Goal: Task Accomplishment & Management: Use online tool/utility

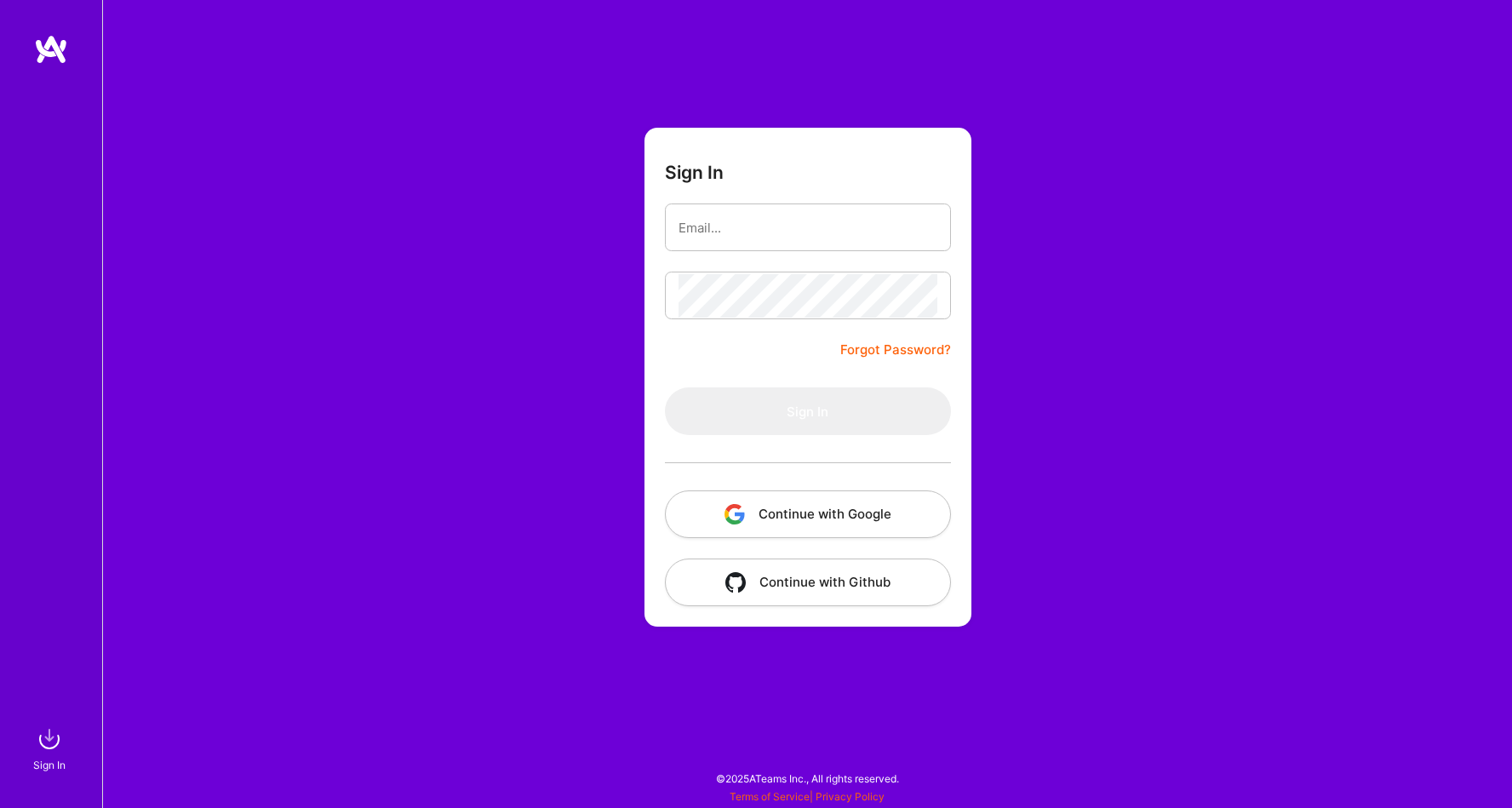
click at [787, 509] on button "Continue with Google" at bounding box center [808, 515] width 286 height 48
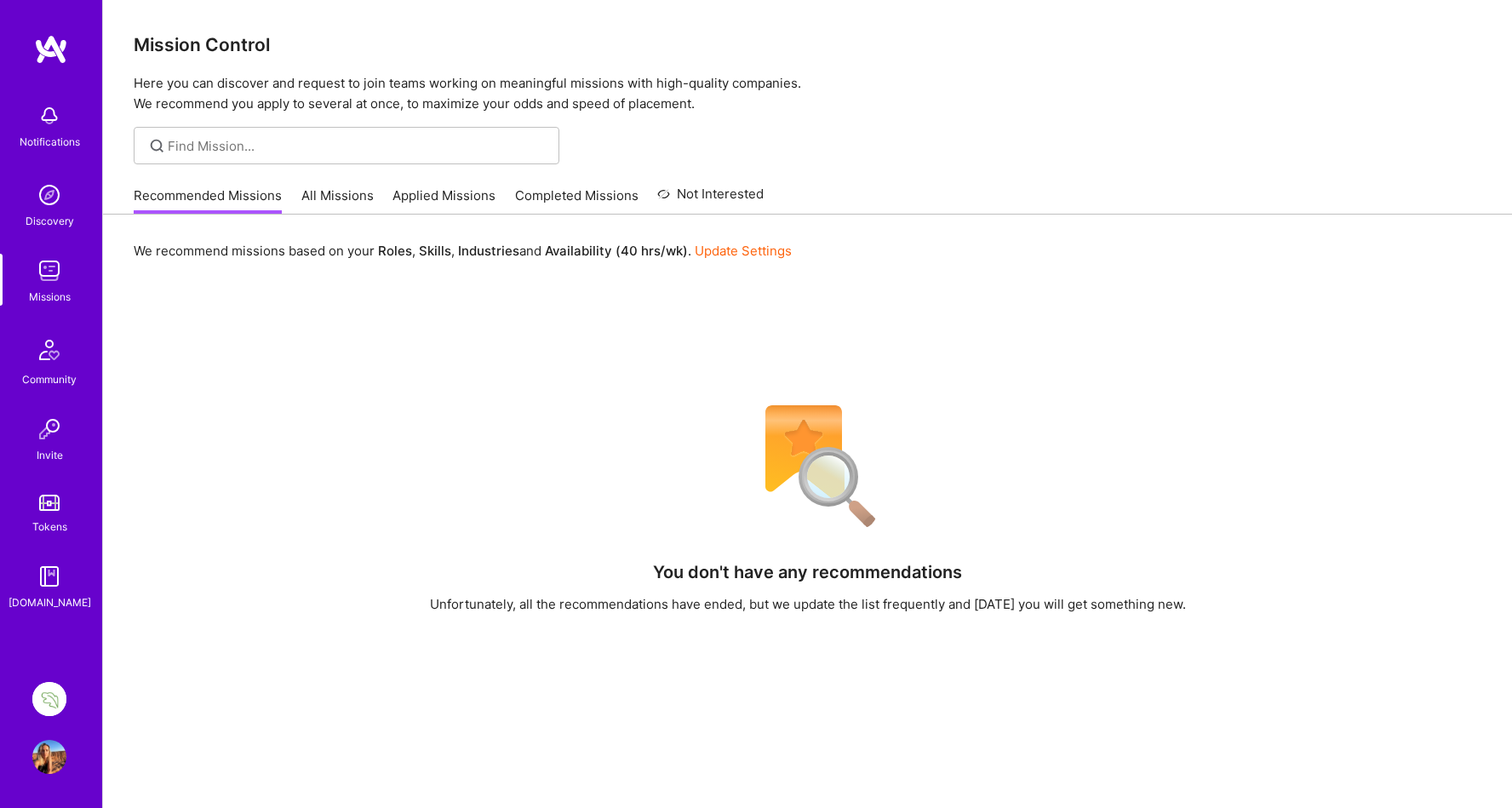
click at [55, 689] on img at bounding box center [49, 699] width 34 height 34
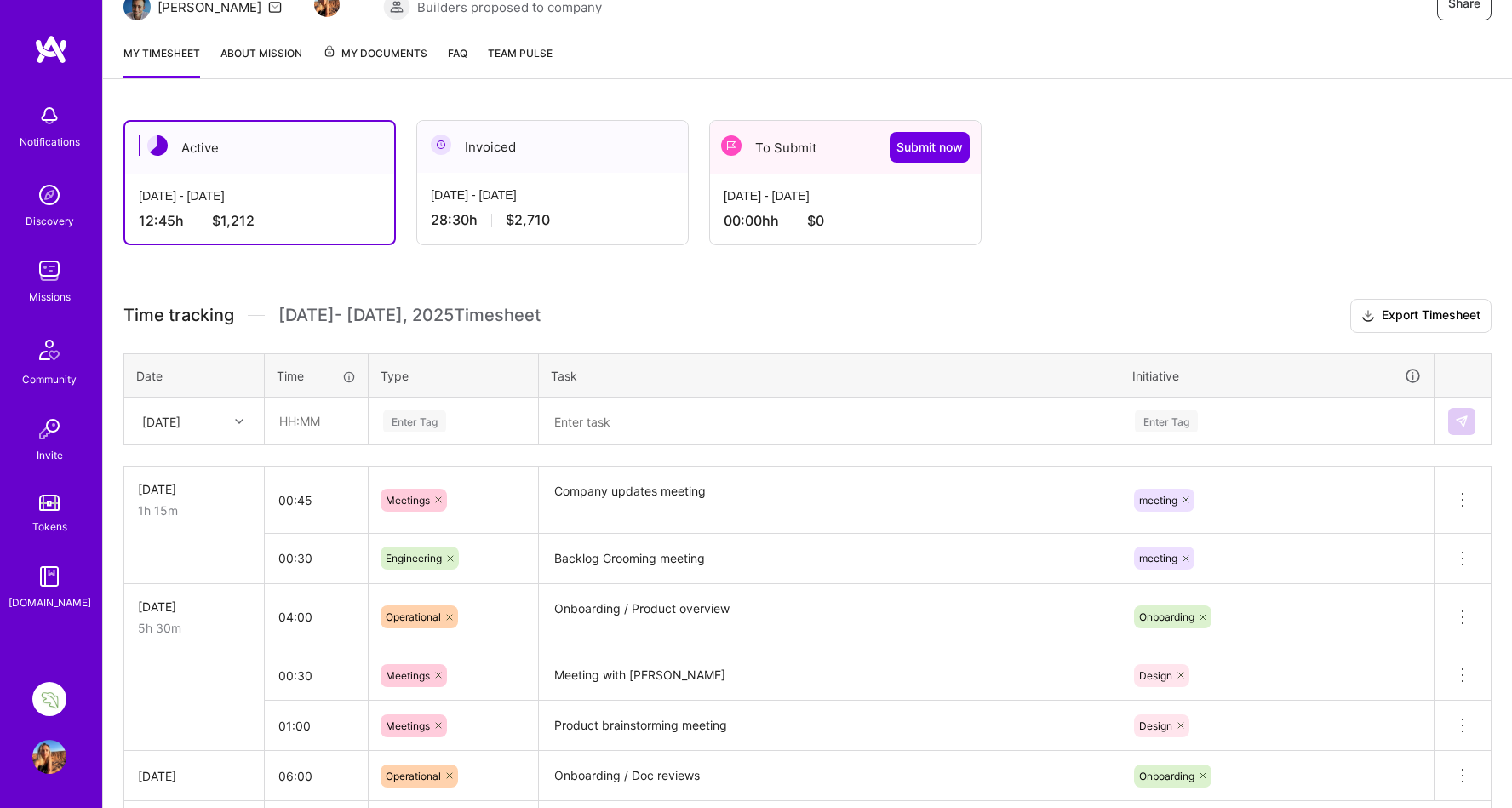
scroll to position [164, 0]
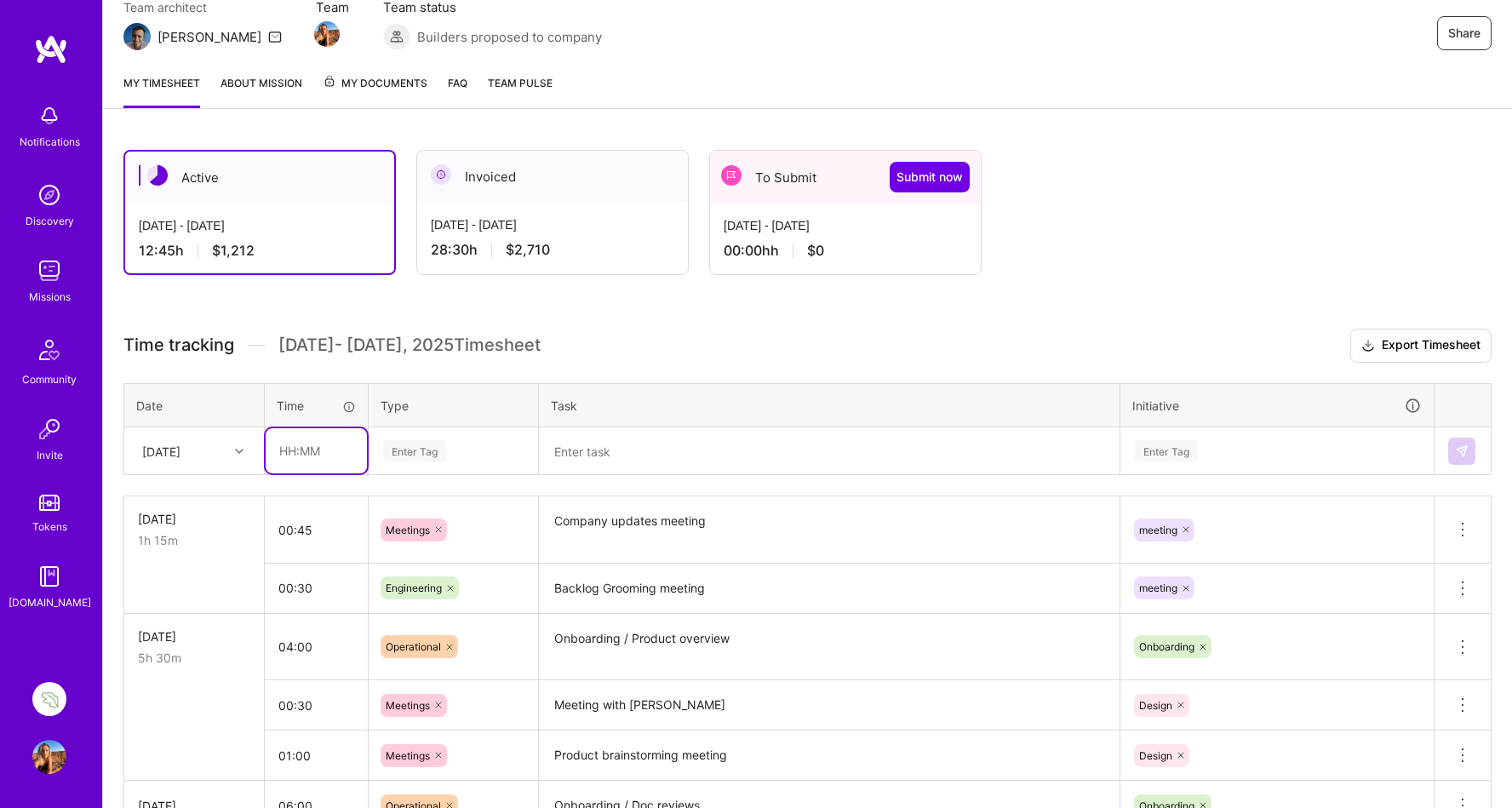
click at [290, 448] on input "text" at bounding box center [316, 451] width 102 height 45
type input "4"
type input "1"
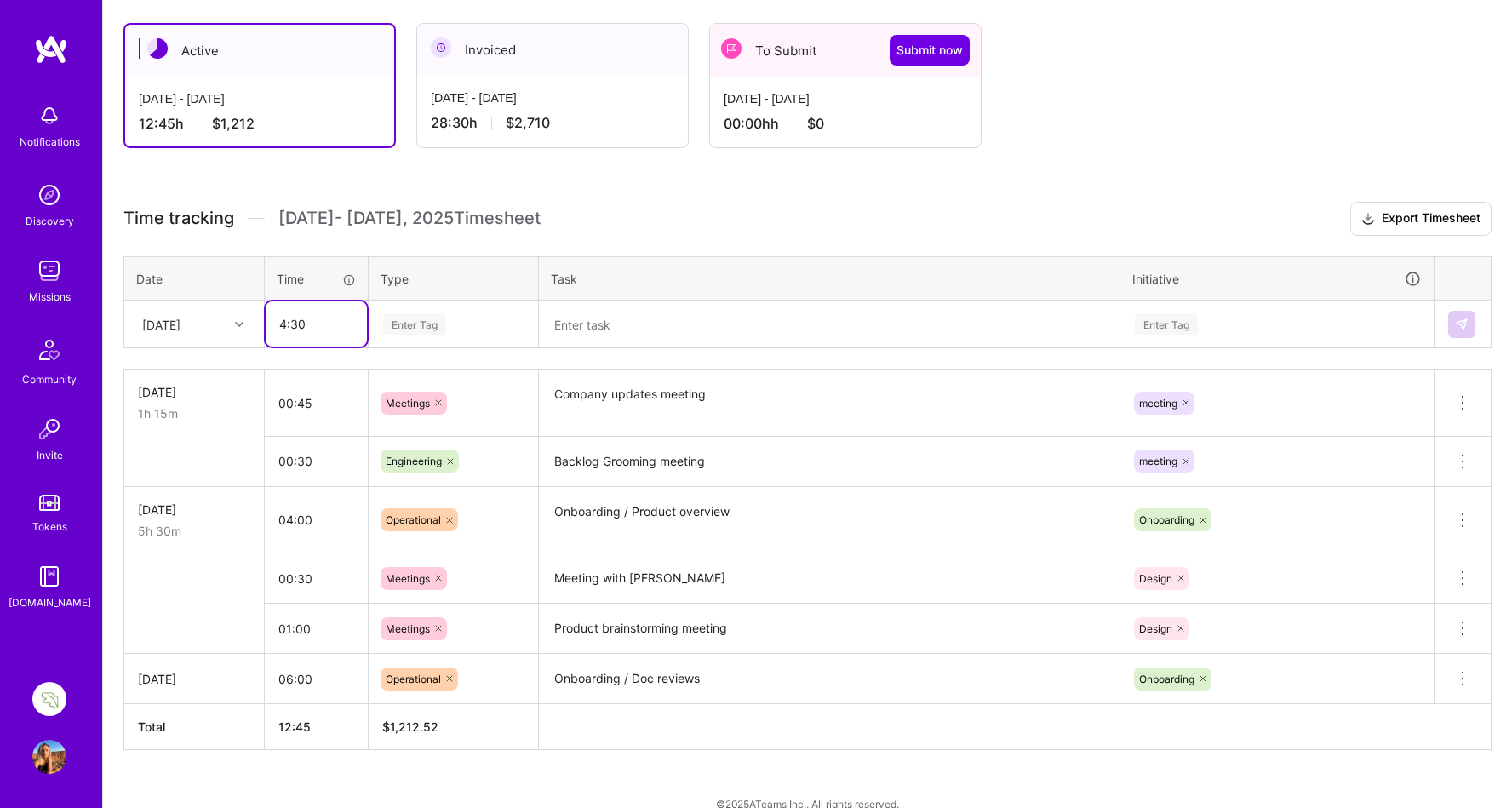
scroll to position [315, 0]
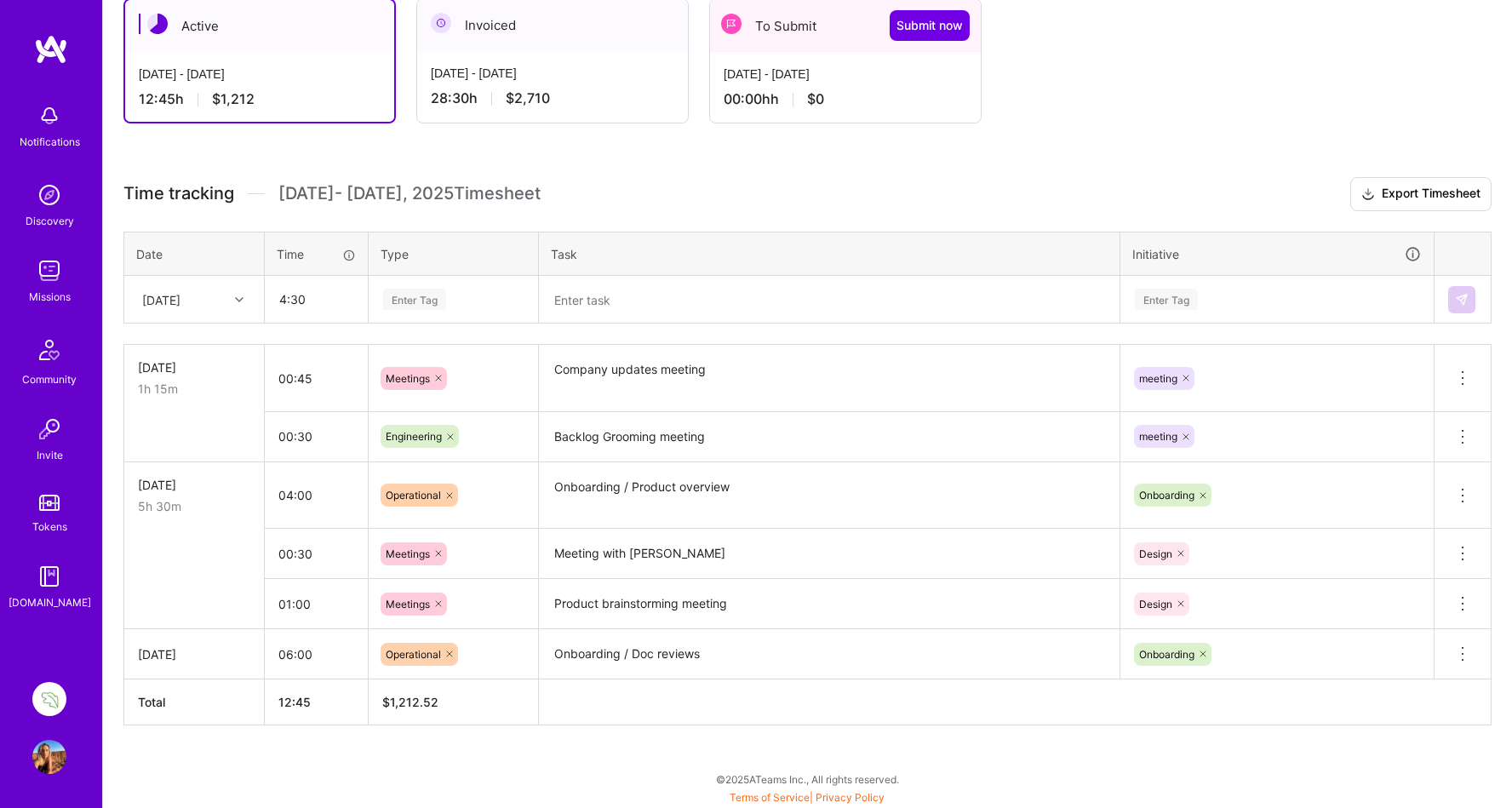
type input "04:30"
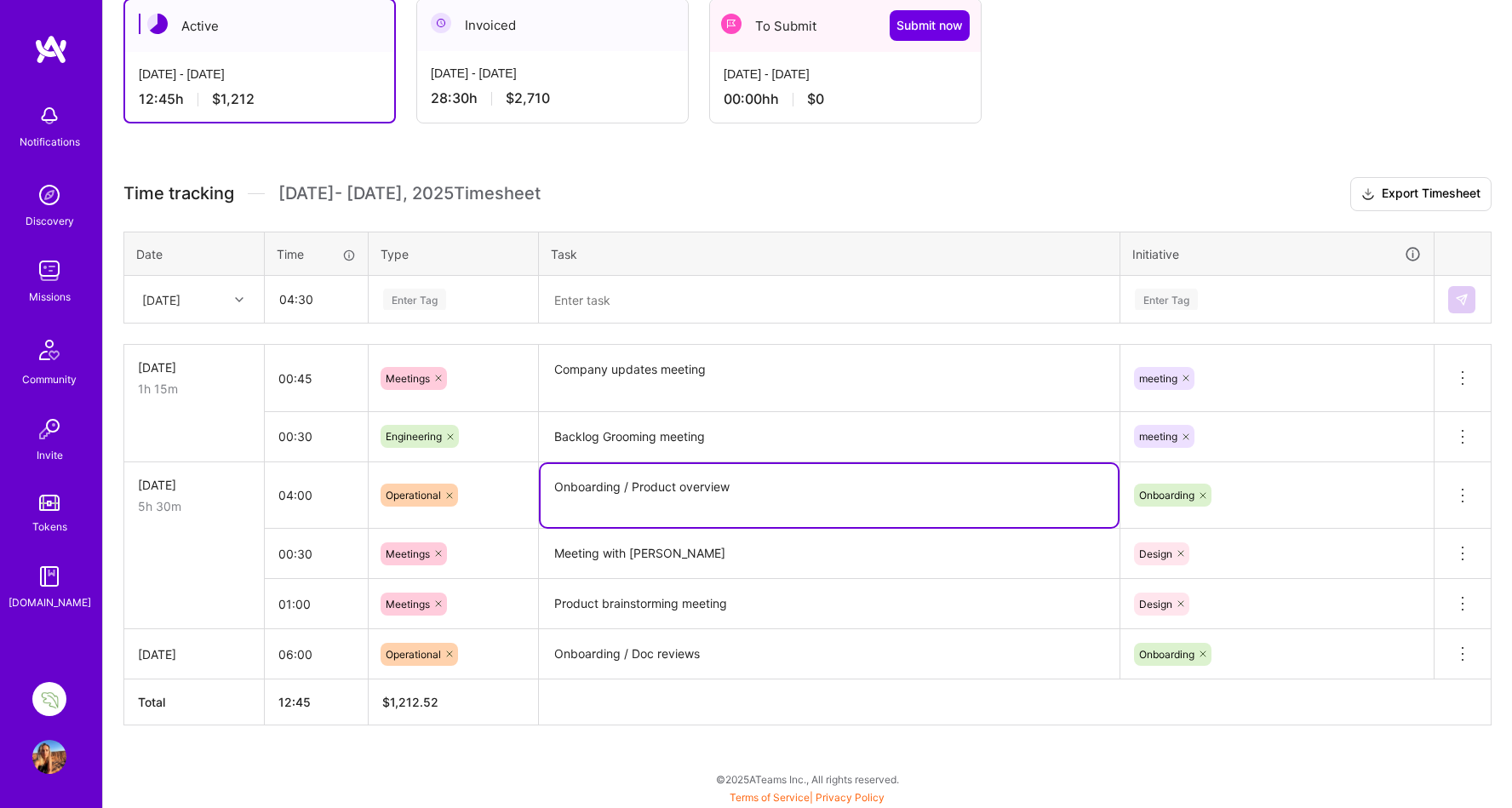
drag, startPoint x: 733, startPoint y: 485, endPoint x: 545, endPoint y: 478, distance: 188.1
click at [545, 478] on textarea "Onboarding / Product overview" at bounding box center [829, 495] width 577 height 63
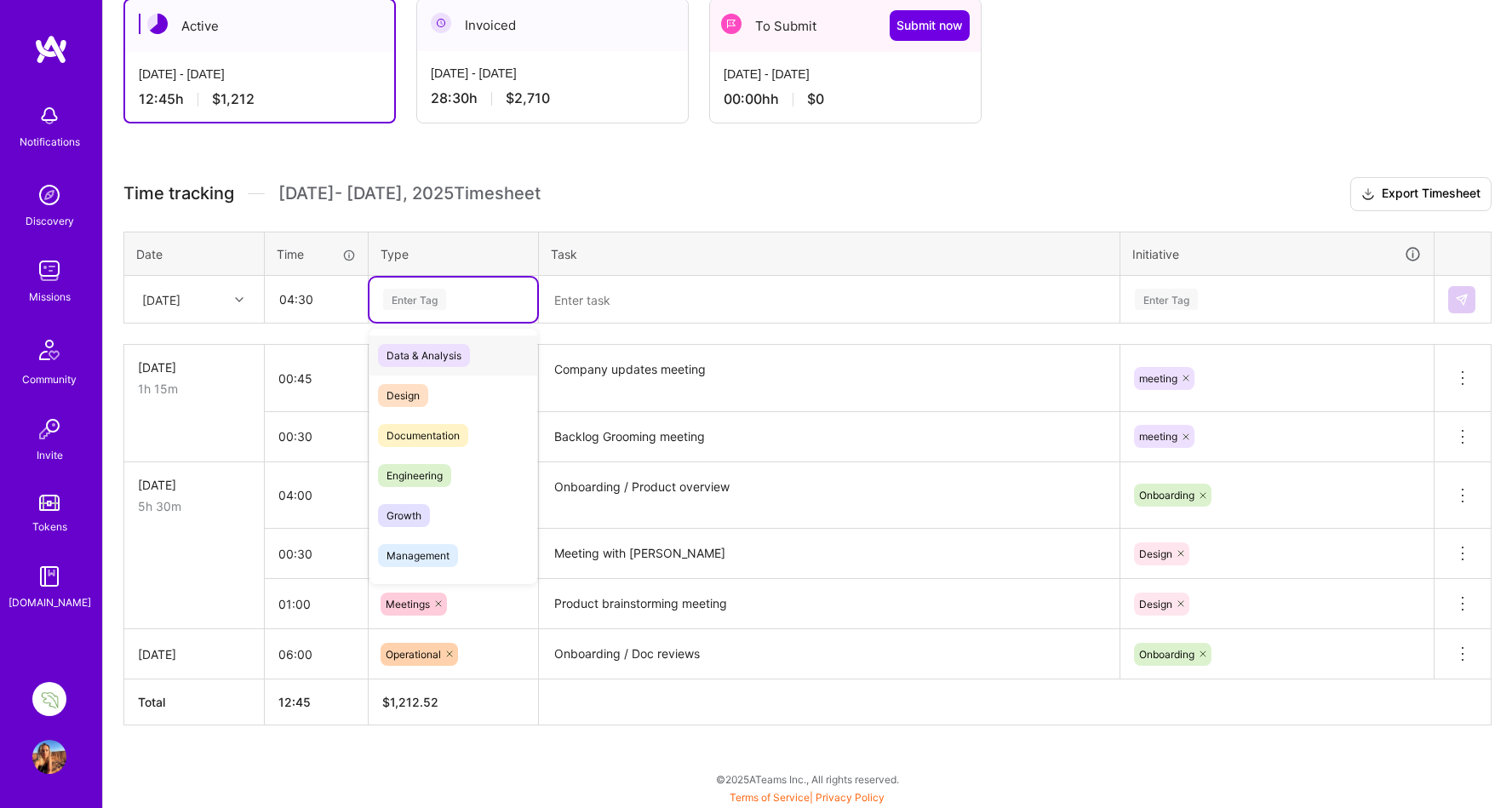
click at [418, 293] on div "Enter Tag" at bounding box center [414, 300] width 63 height 27
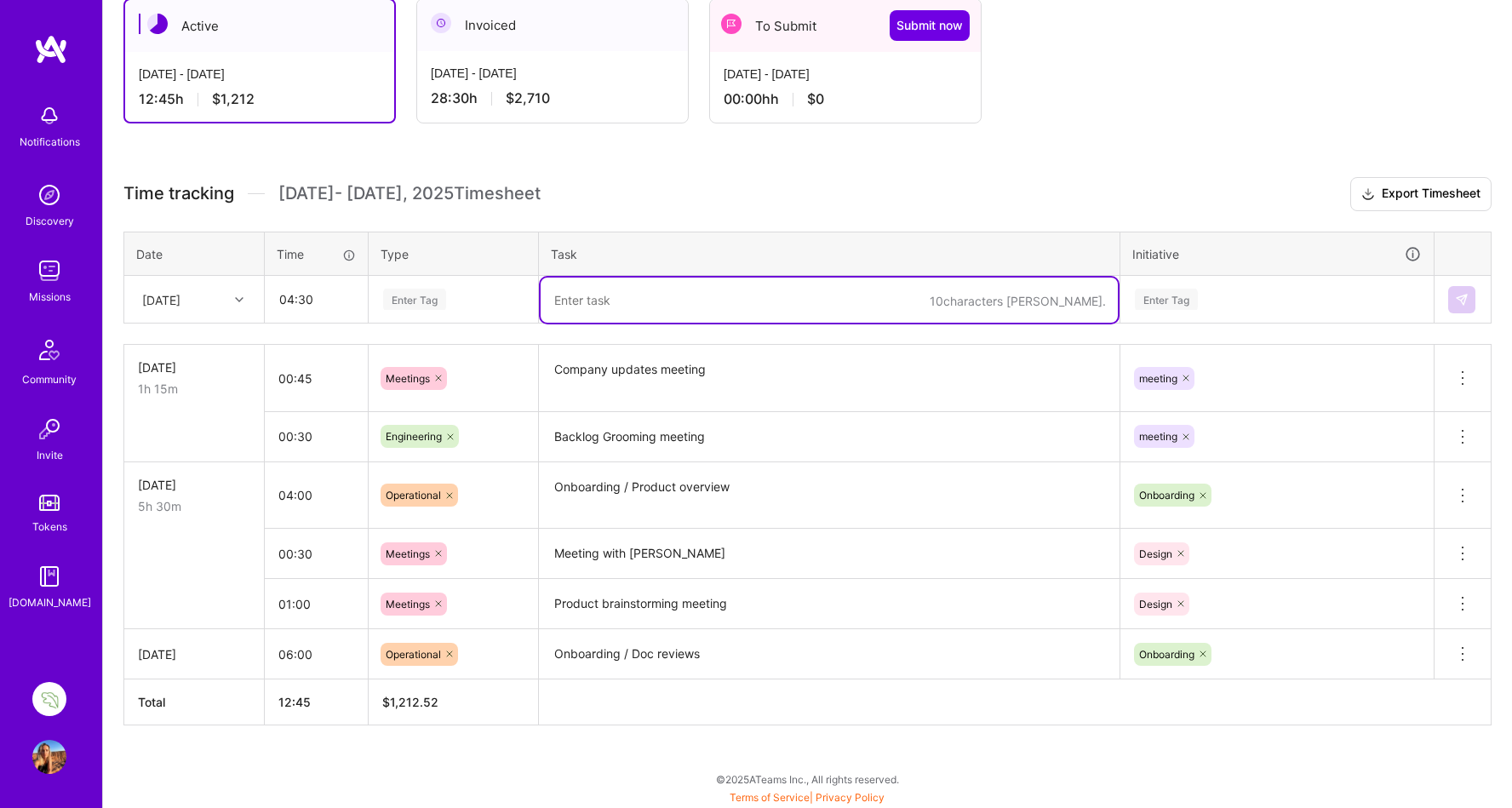
click at [671, 302] on textarea at bounding box center [829, 300] width 577 height 45
click at [397, 294] on div "Enter Tag" at bounding box center [414, 300] width 63 height 27
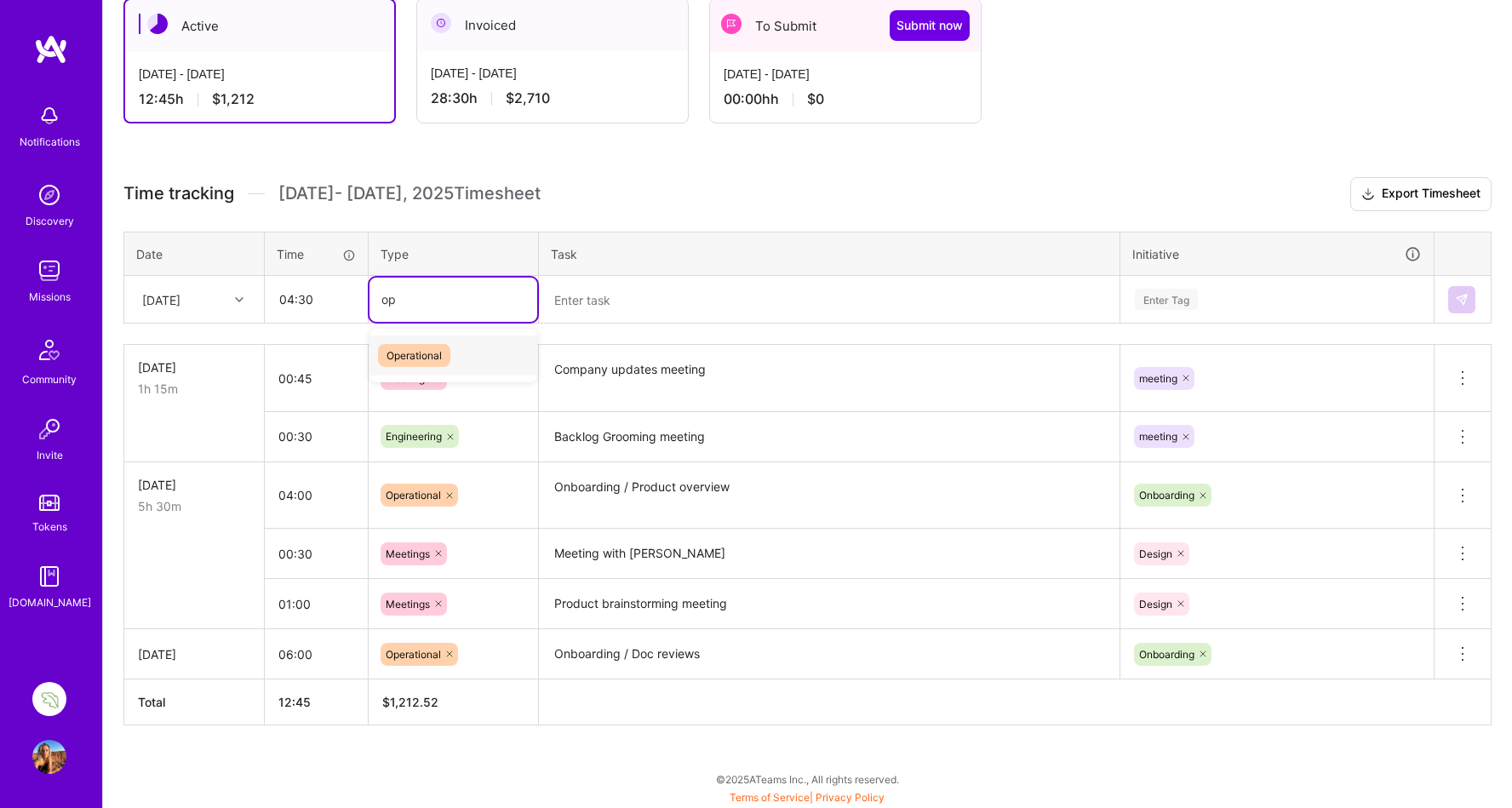
type input "ope"
click at [405, 355] on span "Operational" at bounding box center [414, 355] width 72 height 23
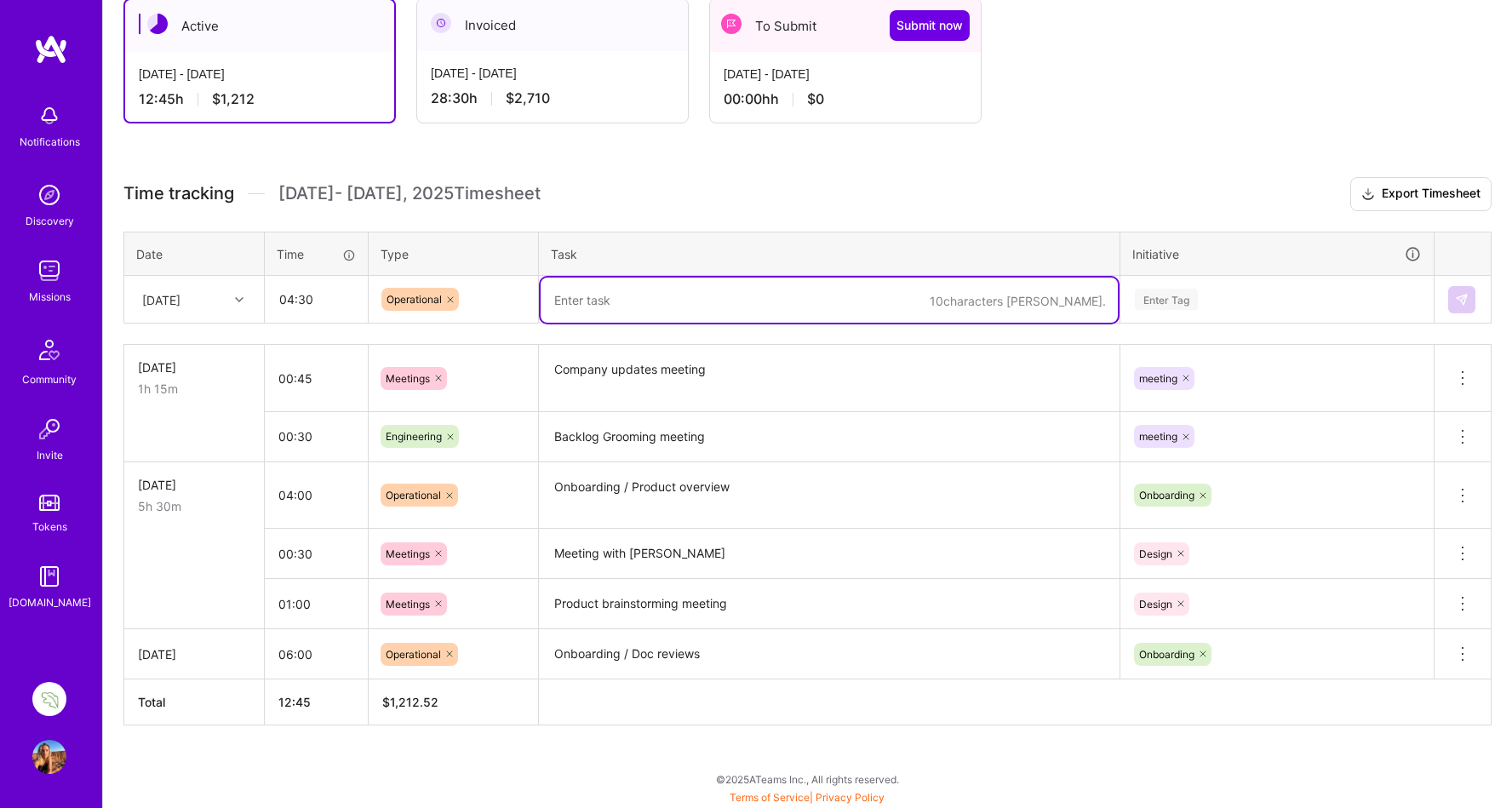
click at [581, 294] on textarea at bounding box center [829, 300] width 577 height 45
paste textarea "Onboarding / Product overview"
drag, startPoint x: 746, startPoint y: 304, endPoint x: 638, endPoint y: 301, distance: 108.0
click at [636, 301] on textarea "Onboarding / Product overview" at bounding box center [829, 300] width 577 height 45
drag, startPoint x: 732, startPoint y: 299, endPoint x: 495, endPoint y: 298, distance: 237.0
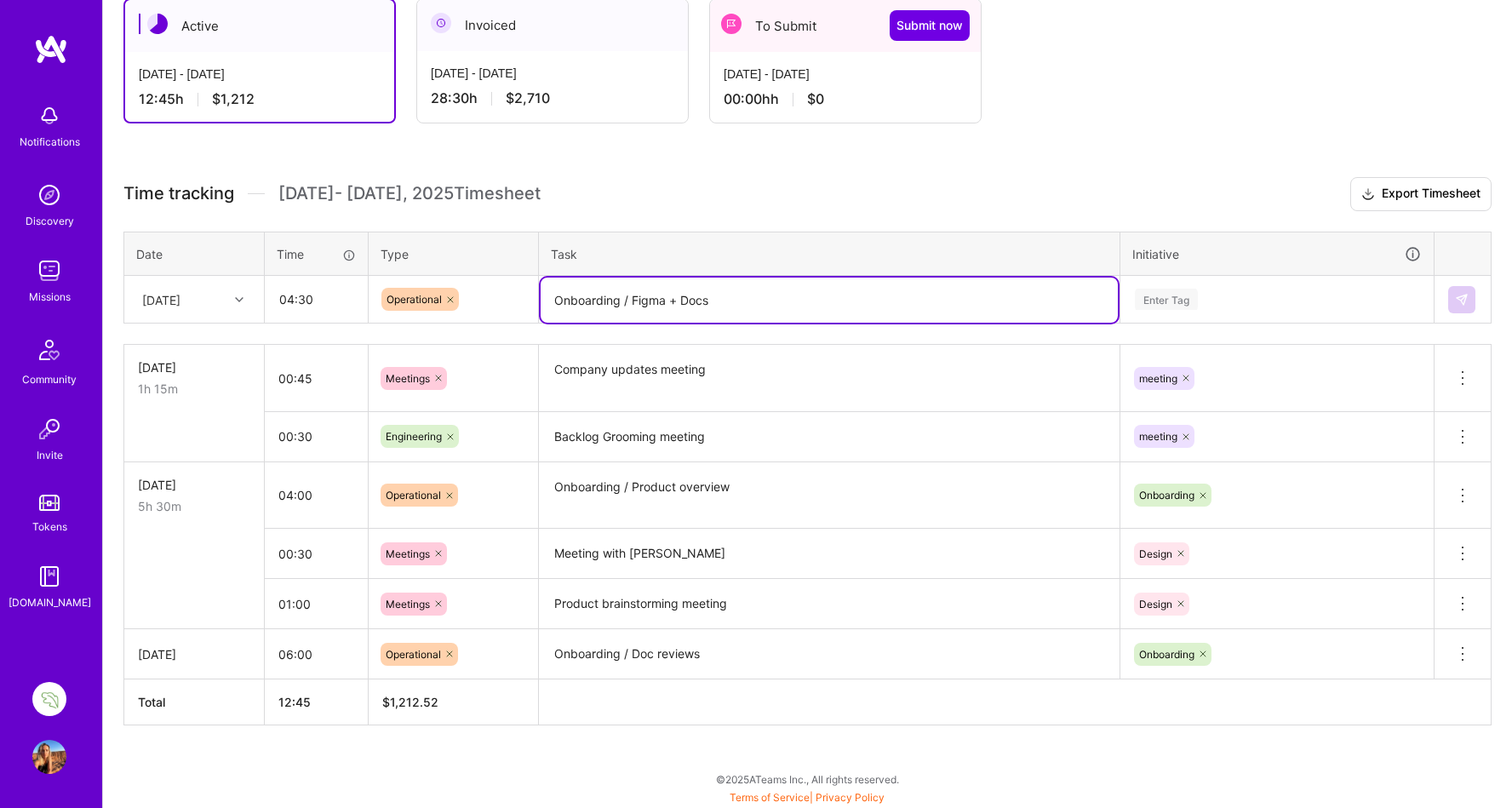
click at [495, 298] on tr "[DATE] 04:30 Operational Onboarding / Figma + Docs Enter Tag" at bounding box center [808, 300] width 1367 height 48
type textarea "Onboarding / Figma + Docs"
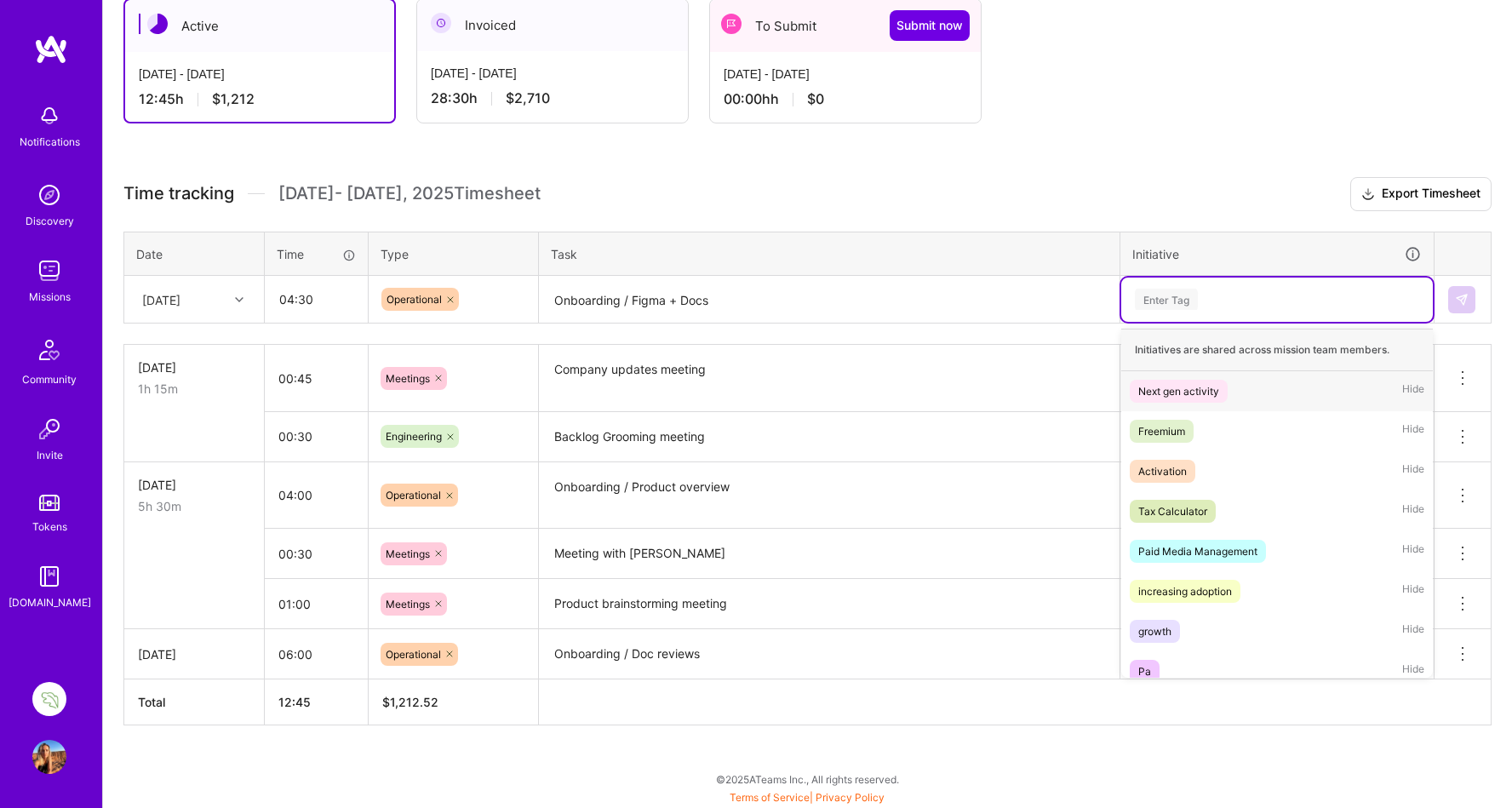
click at [1158, 292] on div "Enter Tag" at bounding box center [1166, 300] width 63 height 27
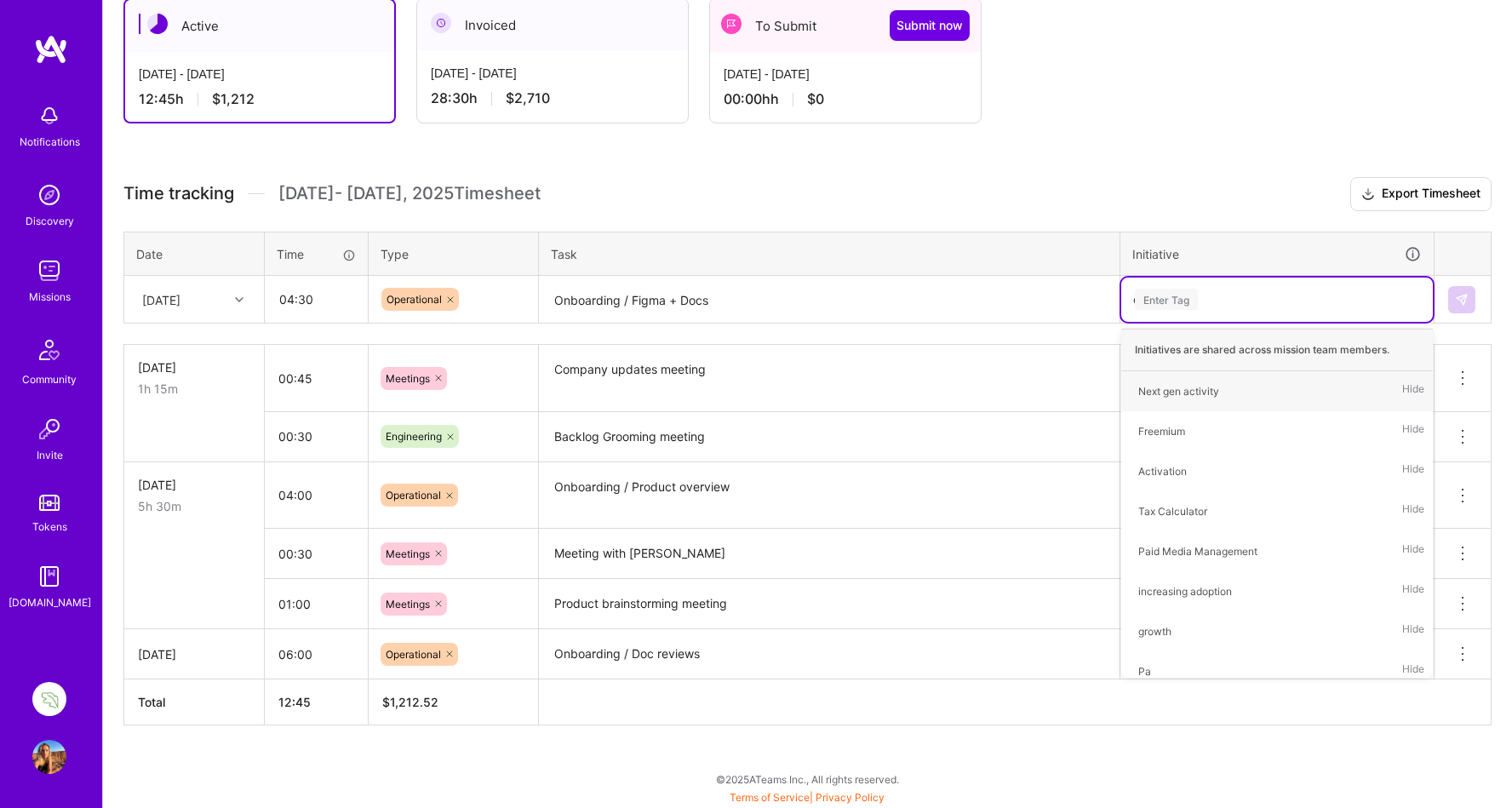
type input "on"
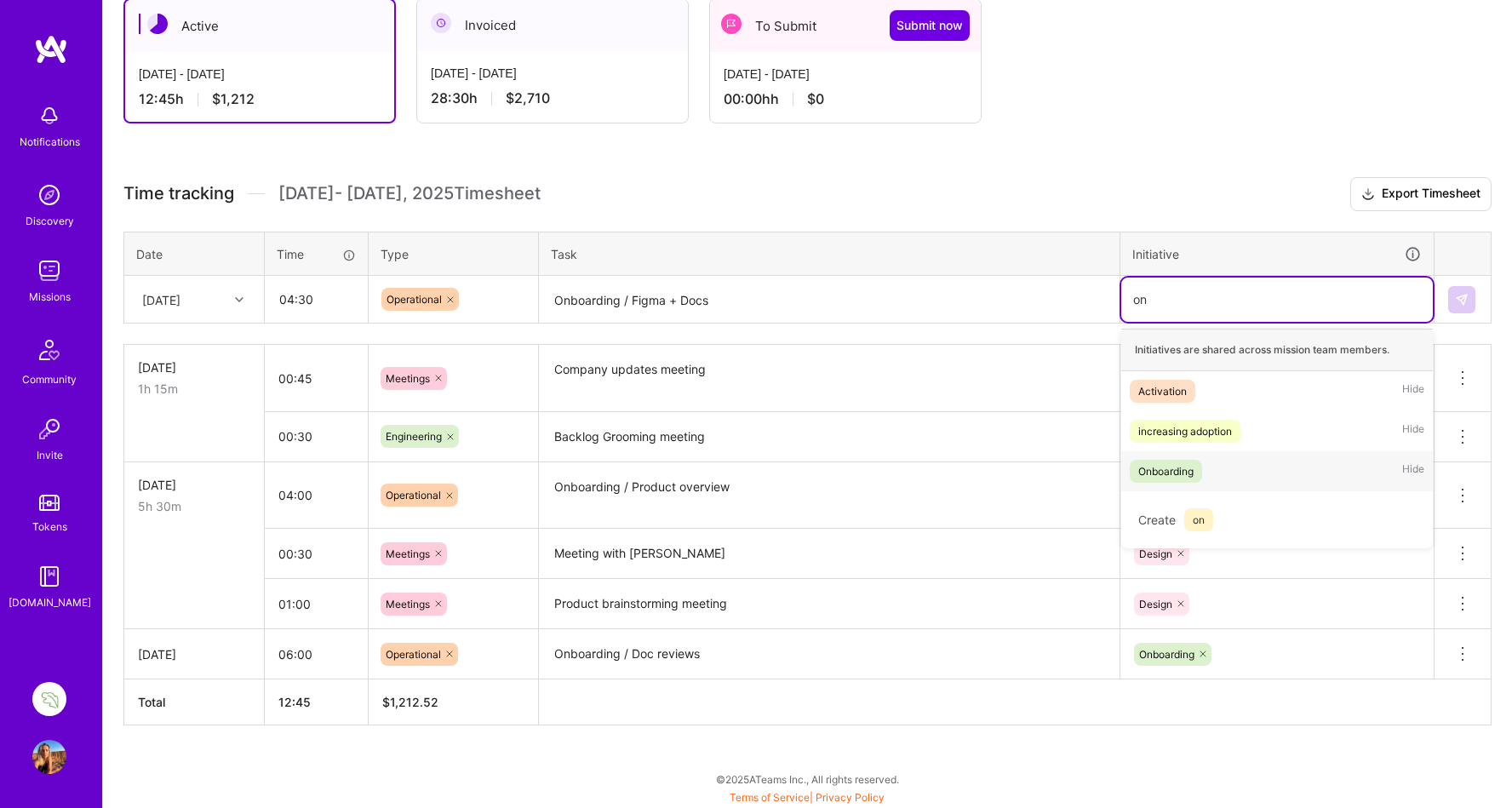
click at [1176, 474] on div "Onboarding" at bounding box center [1166, 471] width 56 height 18
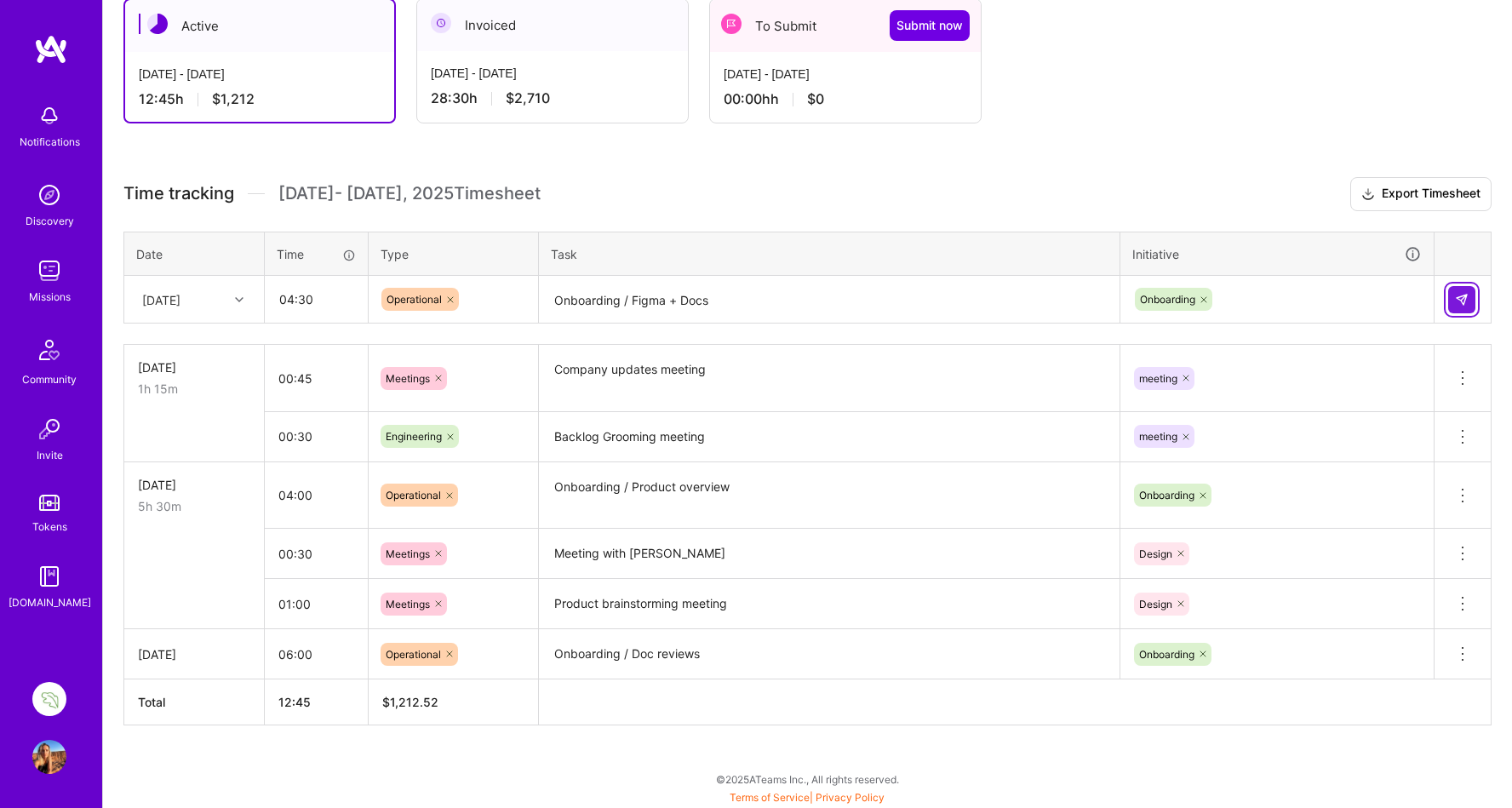
click at [1456, 296] on img at bounding box center [1461, 299] width 13 height 13
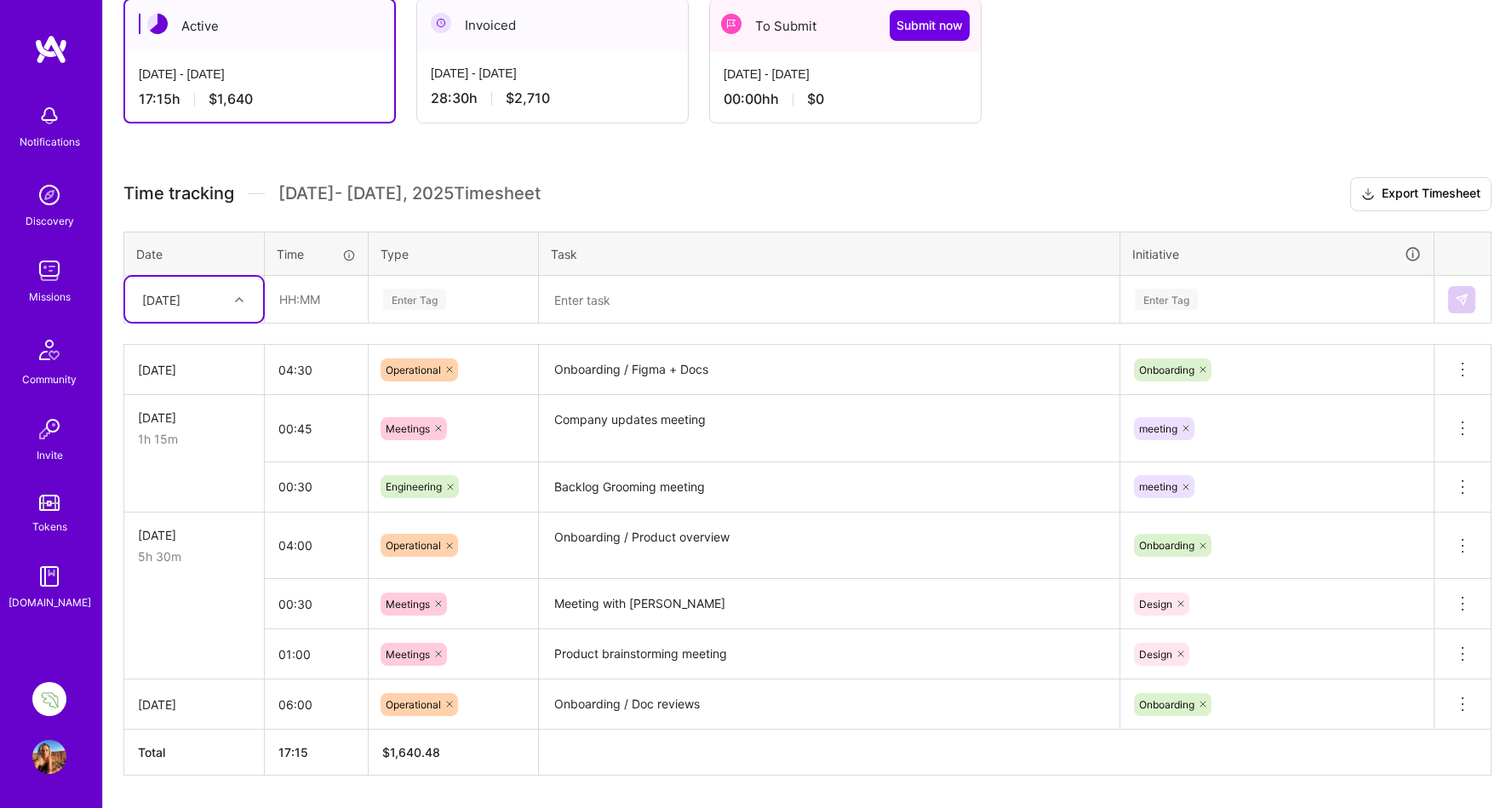
click at [164, 367] on div "[DATE]" at bounding box center [194, 370] width 112 height 18
click at [235, 372] on div "[DATE]" at bounding box center [194, 370] width 112 height 18
click at [217, 368] on div "[DATE]" at bounding box center [194, 370] width 112 height 18
click at [1458, 370] on icon at bounding box center [1463, 370] width 20 height 20
click at [1393, 332] on div "Time tracking [DATE] - [DATE] Timesheet Export Timesheet Date Time Type Task In…" at bounding box center [808, 476] width 1368 height 598
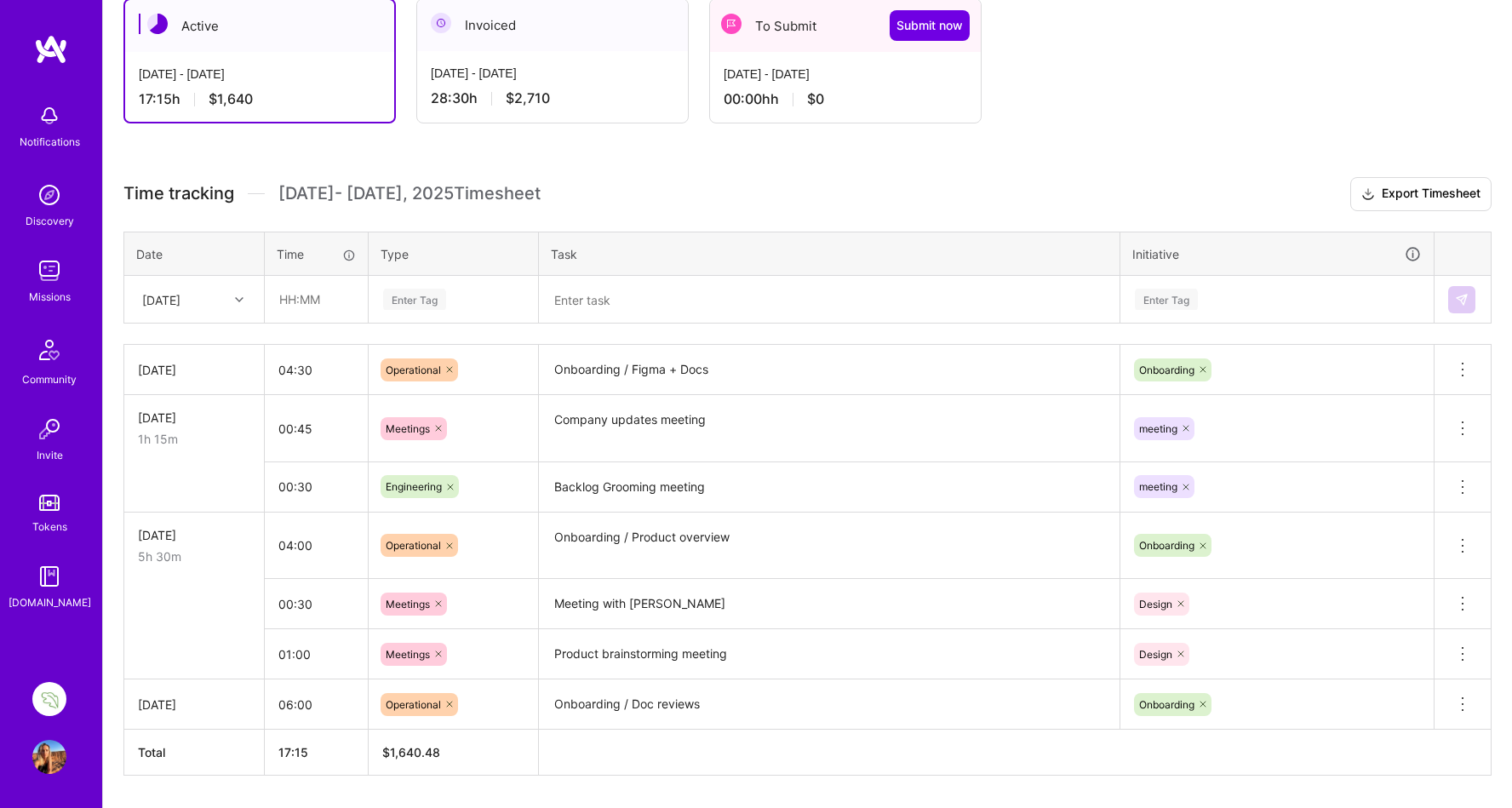
click at [187, 370] on div "[DATE]" at bounding box center [194, 370] width 112 height 18
click at [239, 295] on icon at bounding box center [239, 300] width 9 height 9
click at [185, 530] on div "[DATE]" at bounding box center [194, 534] width 138 height 32
click at [292, 297] on input "text" at bounding box center [316, 299] width 102 height 45
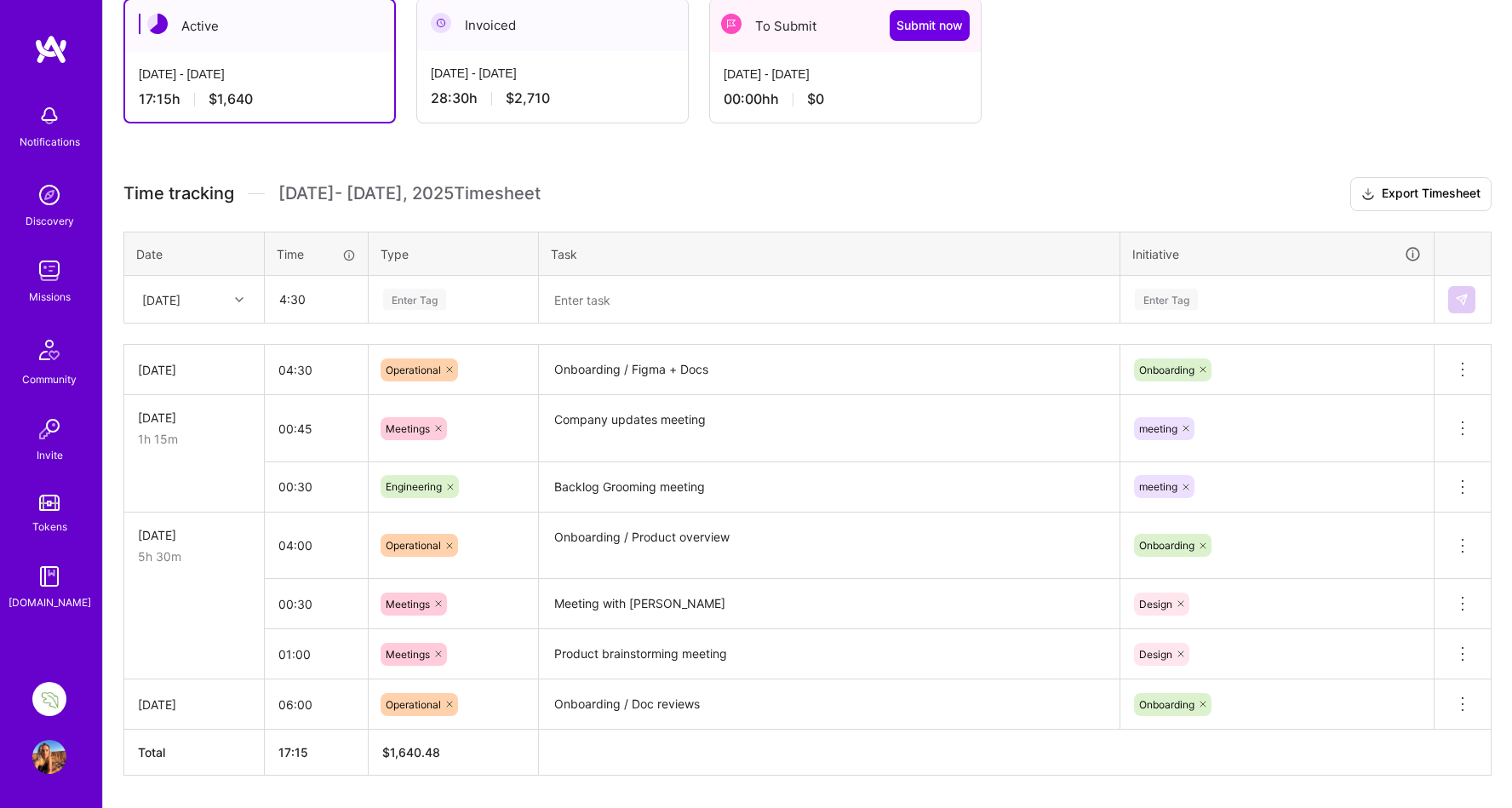
type input "04:30"
click at [422, 297] on div "Enter Tag" at bounding box center [414, 300] width 63 height 27
type input "ope"
click at [423, 357] on span "Operational" at bounding box center [414, 355] width 72 height 23
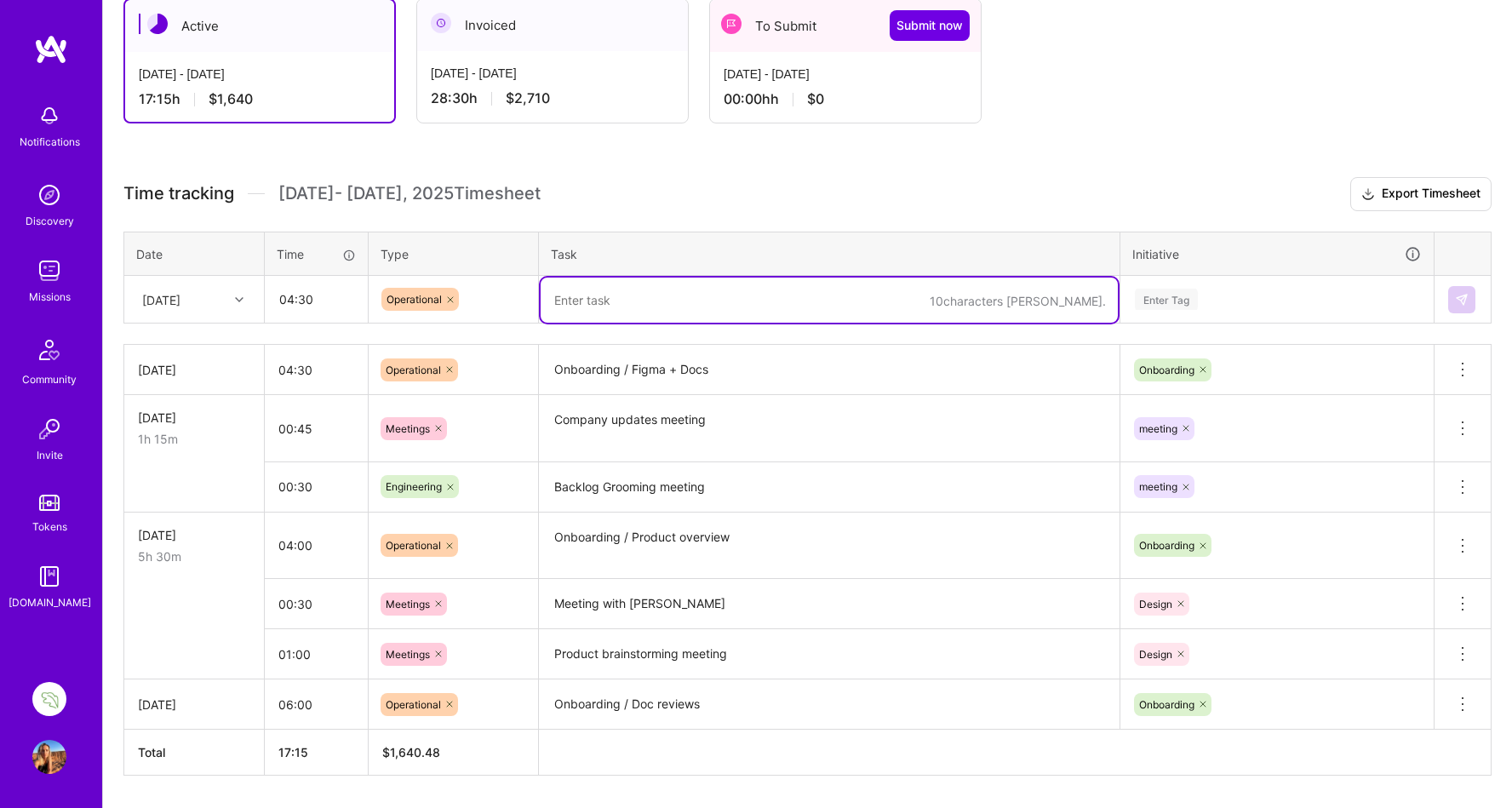
click at [585, 306] on textarea at bounding box center [829, 300] width 577 height 45
paste textarea "Onboarding / Figma + Docs"
click at [685, 299] on textarea "Onboarding / Figma + Docs" at bounding box center [829, 300] width 577 height 45
drag, startPoint x: 685, startPoint y: 299, endPoint x: 638, endPoint y: 301, distance: 47.0
click at [638, 301] on textarea "Onboarding / Figma + Docs" at bounding box center [829, 300] width 577 height 45
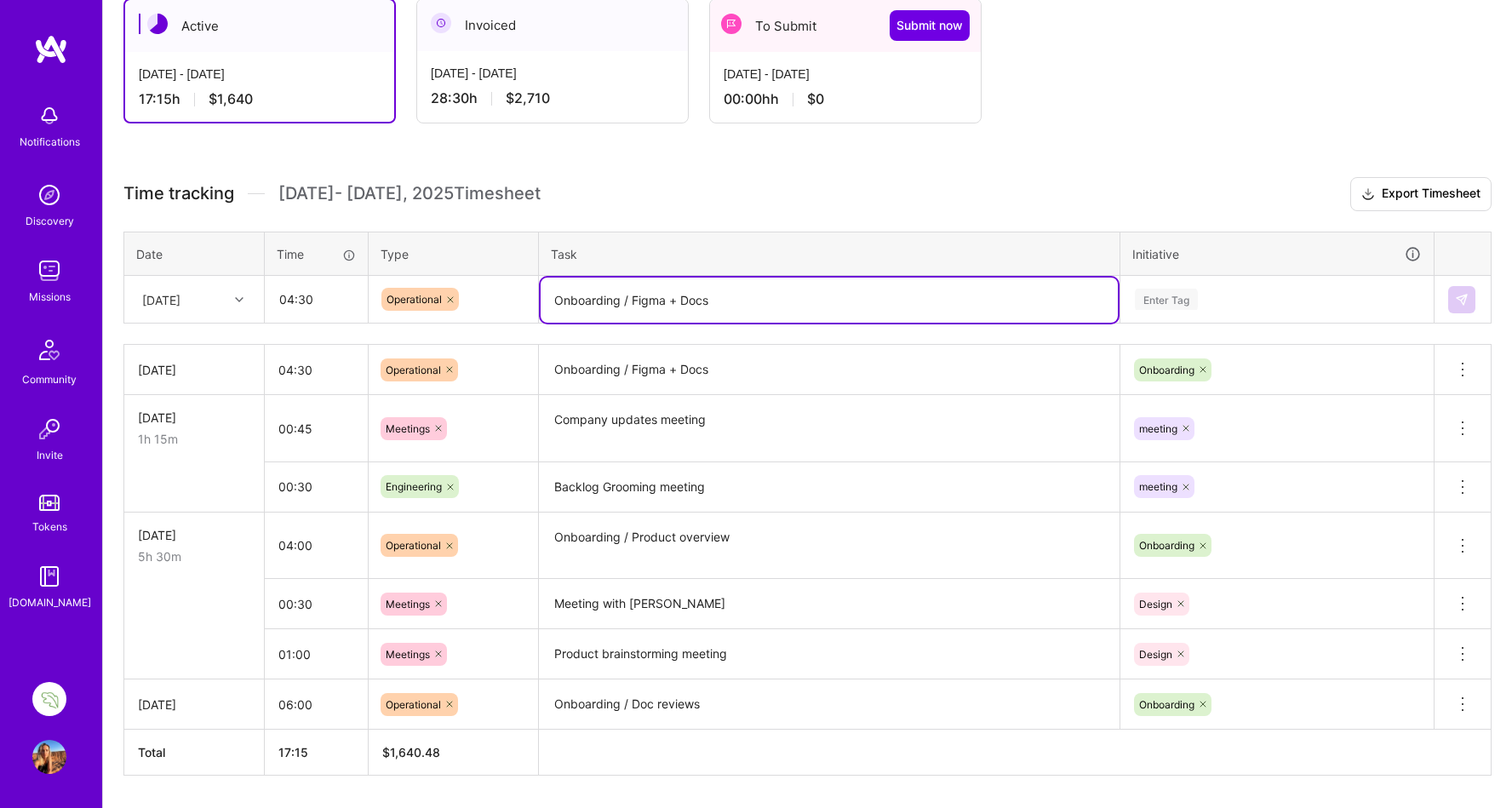
click at [726, 301] on textarea "Onboarding / Figma + Docs" at bounding box center [829, 300] width 577 height 45
drag, startPoint x: 726, startPoint y: 301, endPoint x: 639, endPoint y: 301, distance: 87.0
click at [639, 301] on textarea "Onboarding / Figma + Docs" at bounding box center [829, 300] width 577 height 45
click at [640, 299] on textarea "Onboarding / FProduct testing" at bounding box center [829, 300] width 577 height 45
type textarea "Onboarding / Product testing"
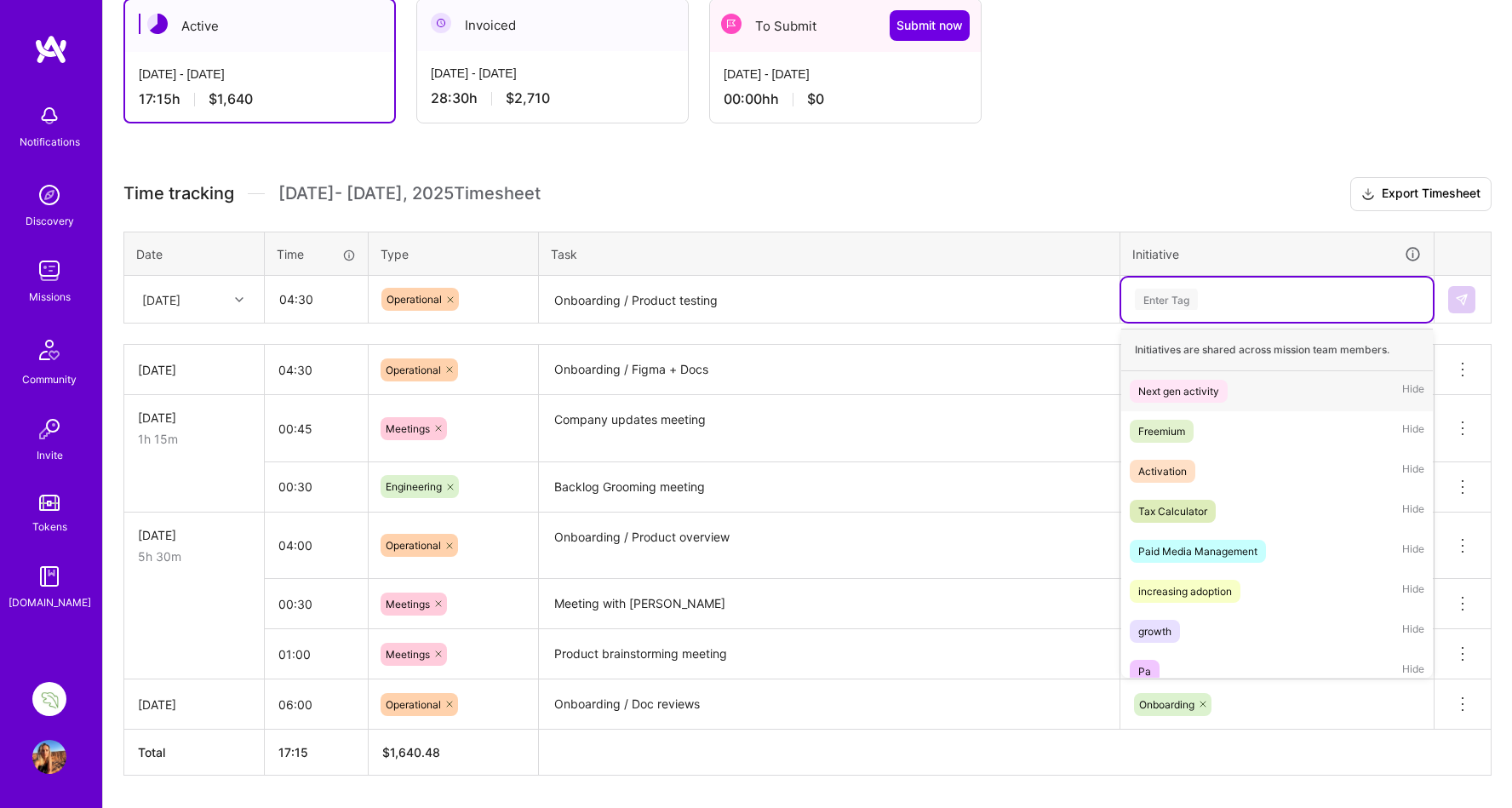
click at [1171, 295] on div "Enter Tag" at bounding box center [1166, 300] width 63 height 27
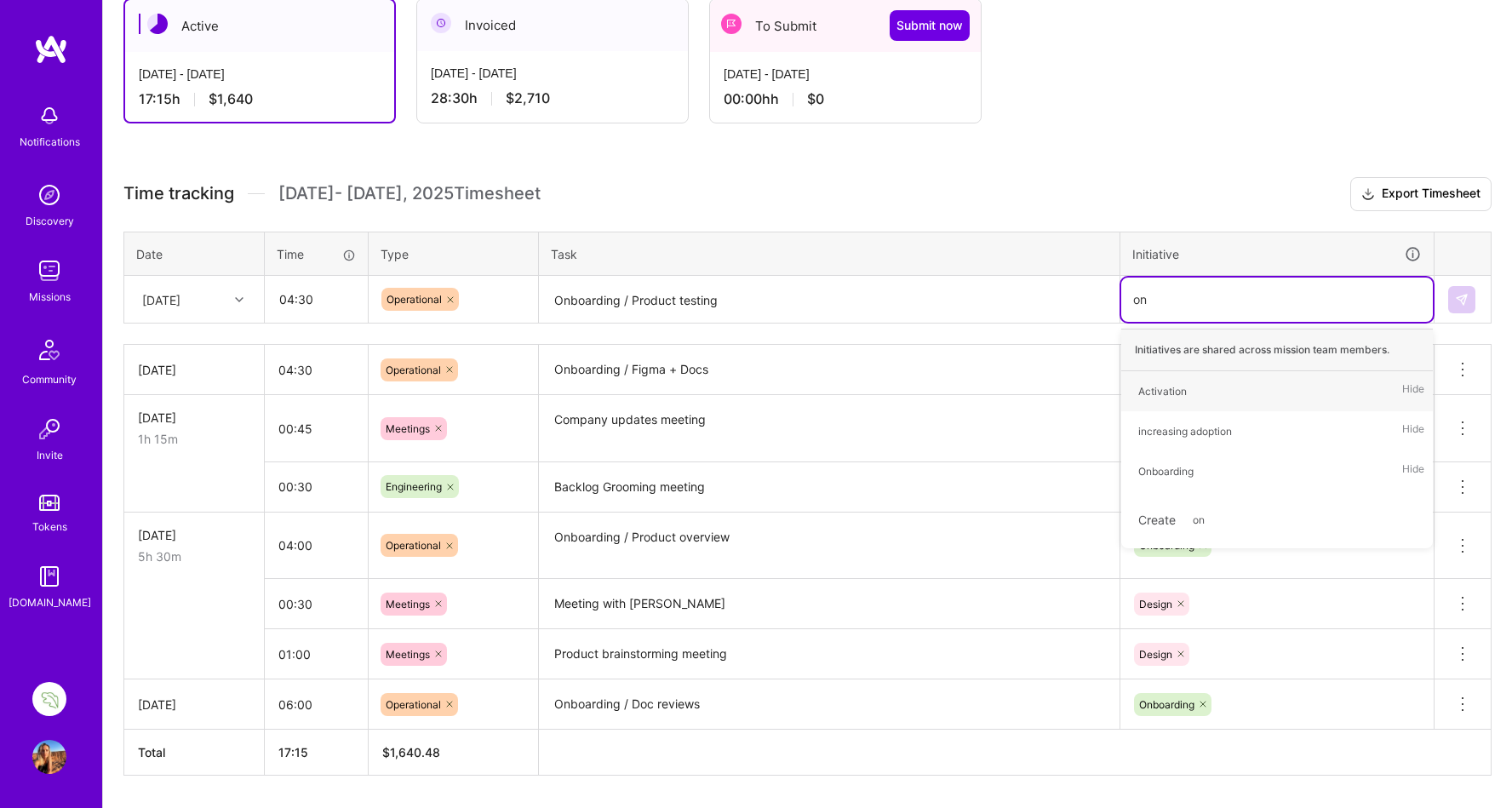
type input "onb"
click at [1152, 395] on div "Onboarding" at bounding box center [1166, 392] width 56 height 18
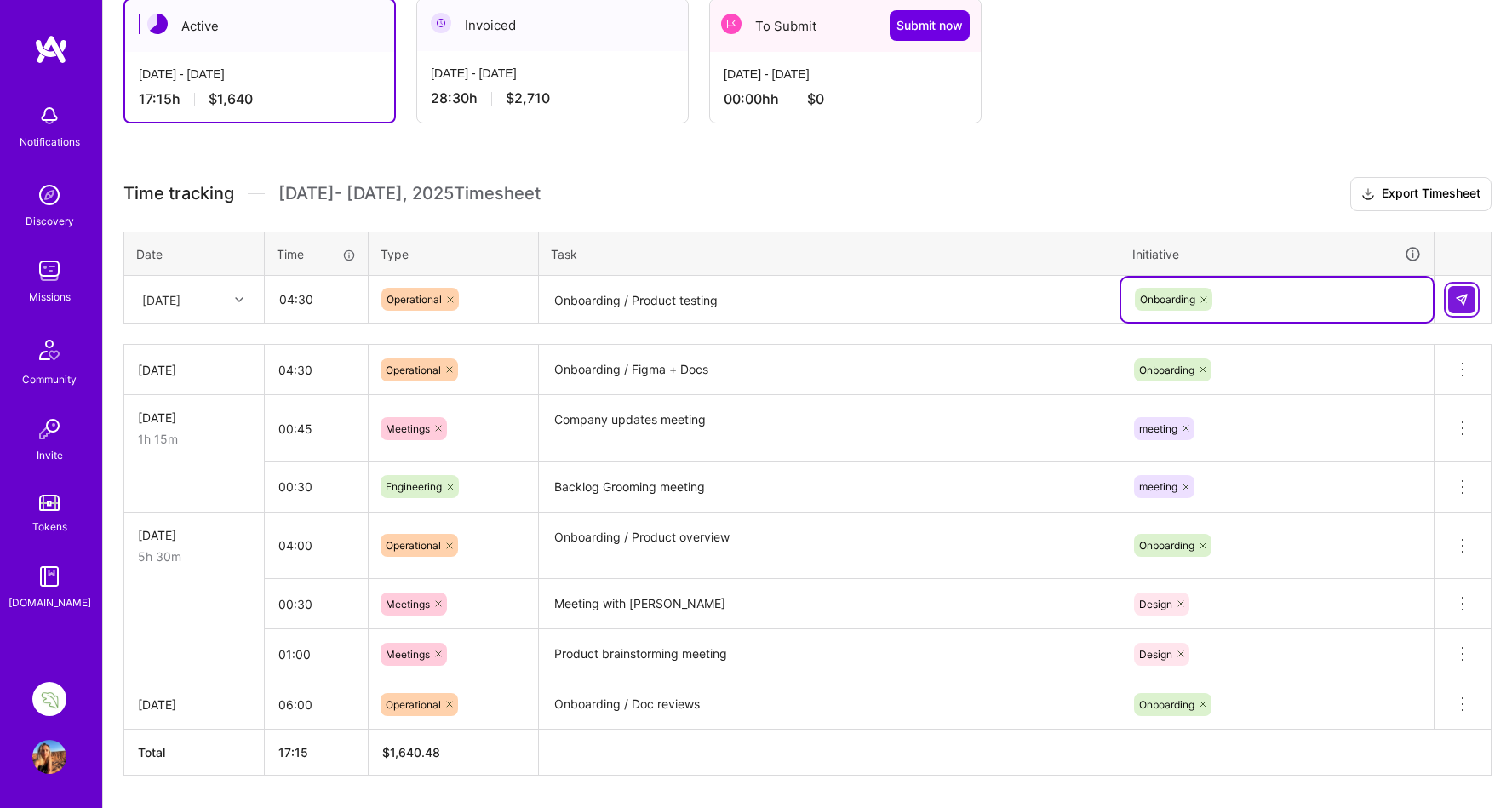
click at [1460, 294] on img at bounding box center [1461, 299] width 13 height 13
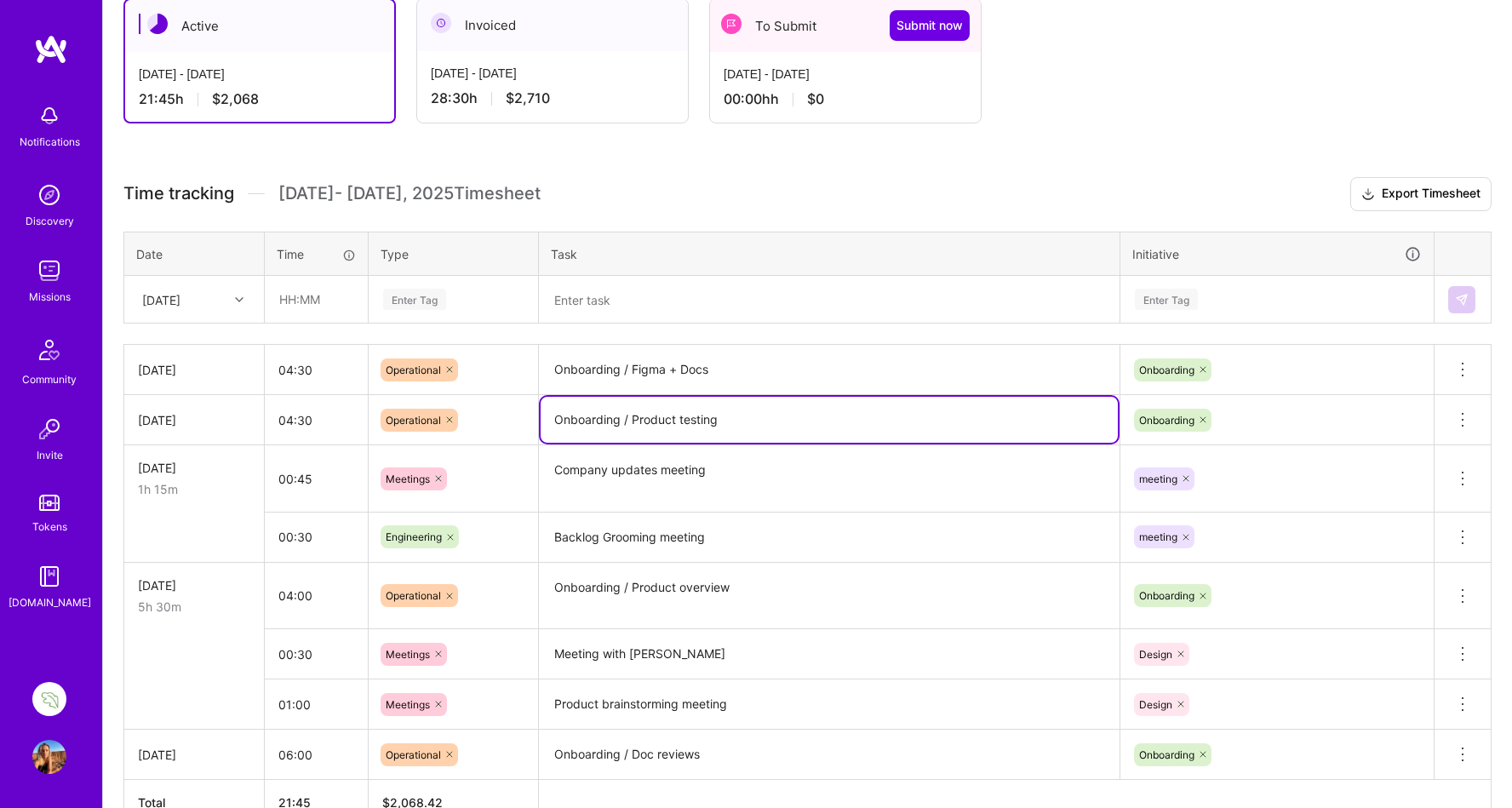
drag, startPoint x: 728, startPoint y: 416, endPoint x: 684, endPoint y: 416, distance: 44.0
click at [684, 416] on textarea "Onboarding / Product testing" at bounding box center [829, 420] width 577 height 46
drag, startPoint x: 727, startPoint y: 423, endPoint x: 635, endPoint y: 423, distance: 92.0
click at [635, 423] on textarea "Onboarding / Product review" at bounding box center [829, 420] width 577 height 46
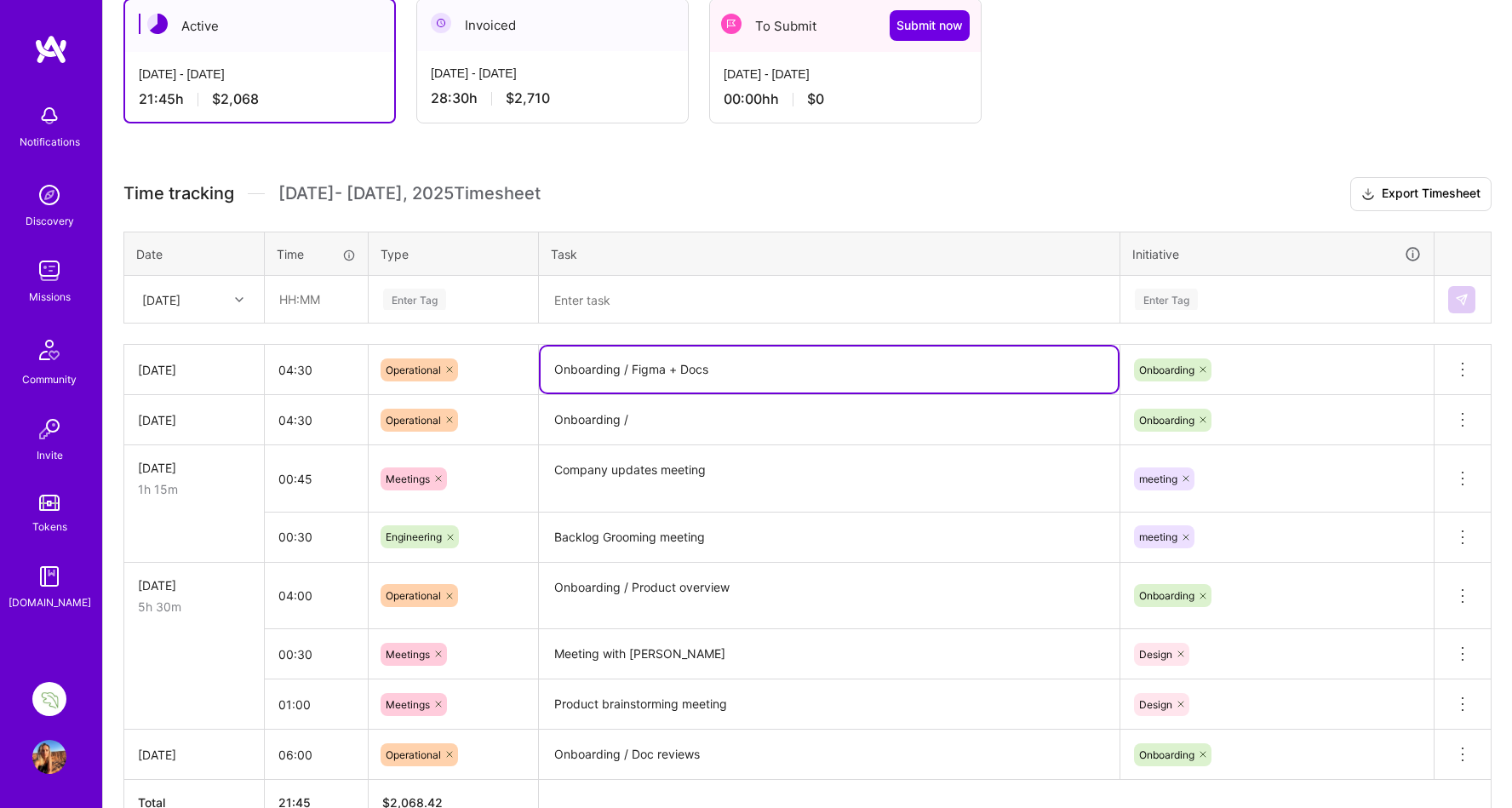
drag, startPoint x: 728, startPoint y: 367, endPoint x: 542, endPoint y: 367, distance: 186.0
click at [542, 367] on textarea "Onboarding / Figma + Docs" at bounding box center [829, 370] width 577 height 46
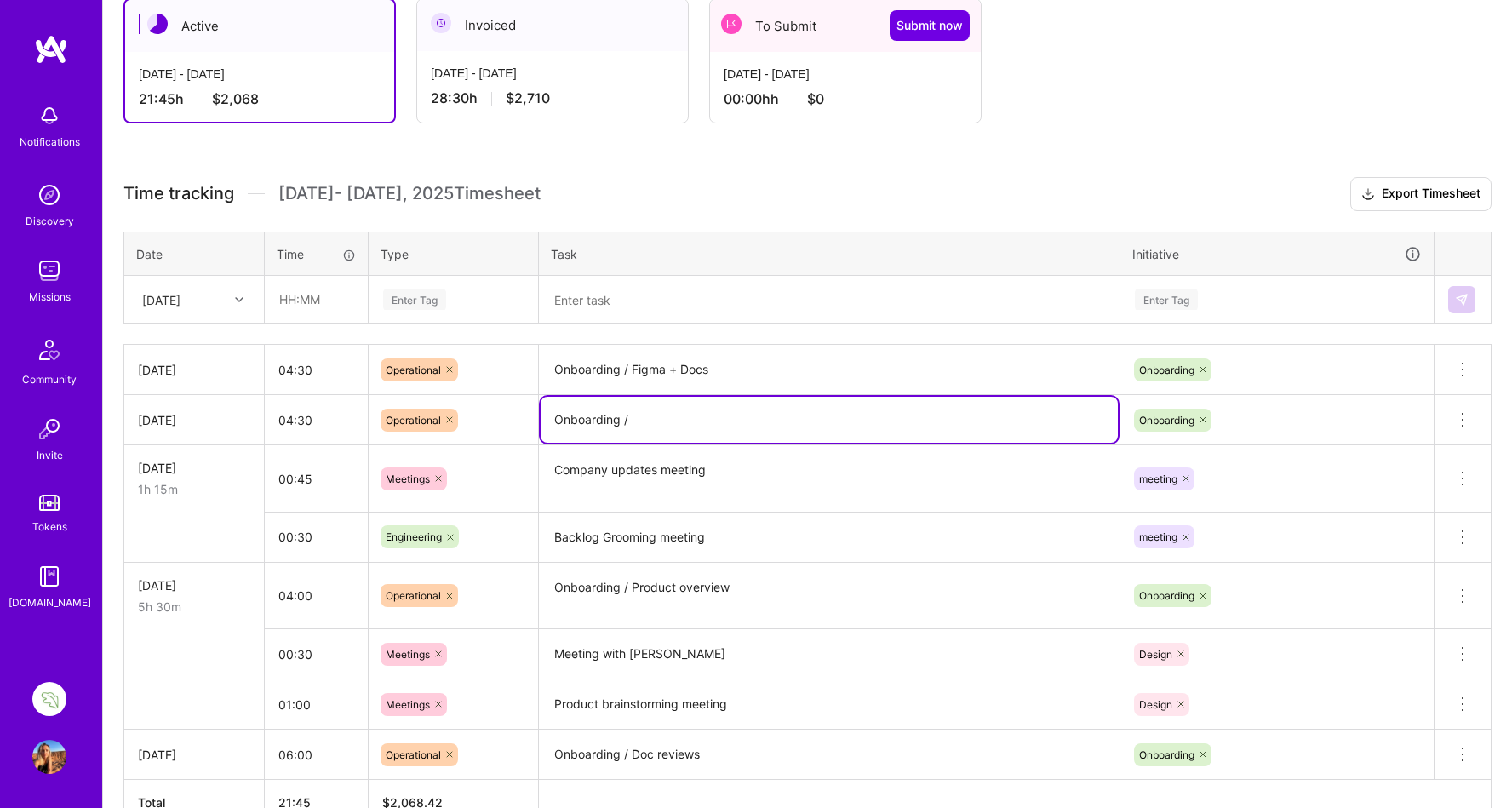
drag, startPoint x: 650, startPoint y: 416, endPoint x: 552, endPoint y: 417, distance: 98.0
click at [552, 417] on textarea "Onboarding /" at bounding box center [829, 420] width 577 height 46
paste textarea "Figma + Docs"
type textarea "Onboarding / Figma + Docs"
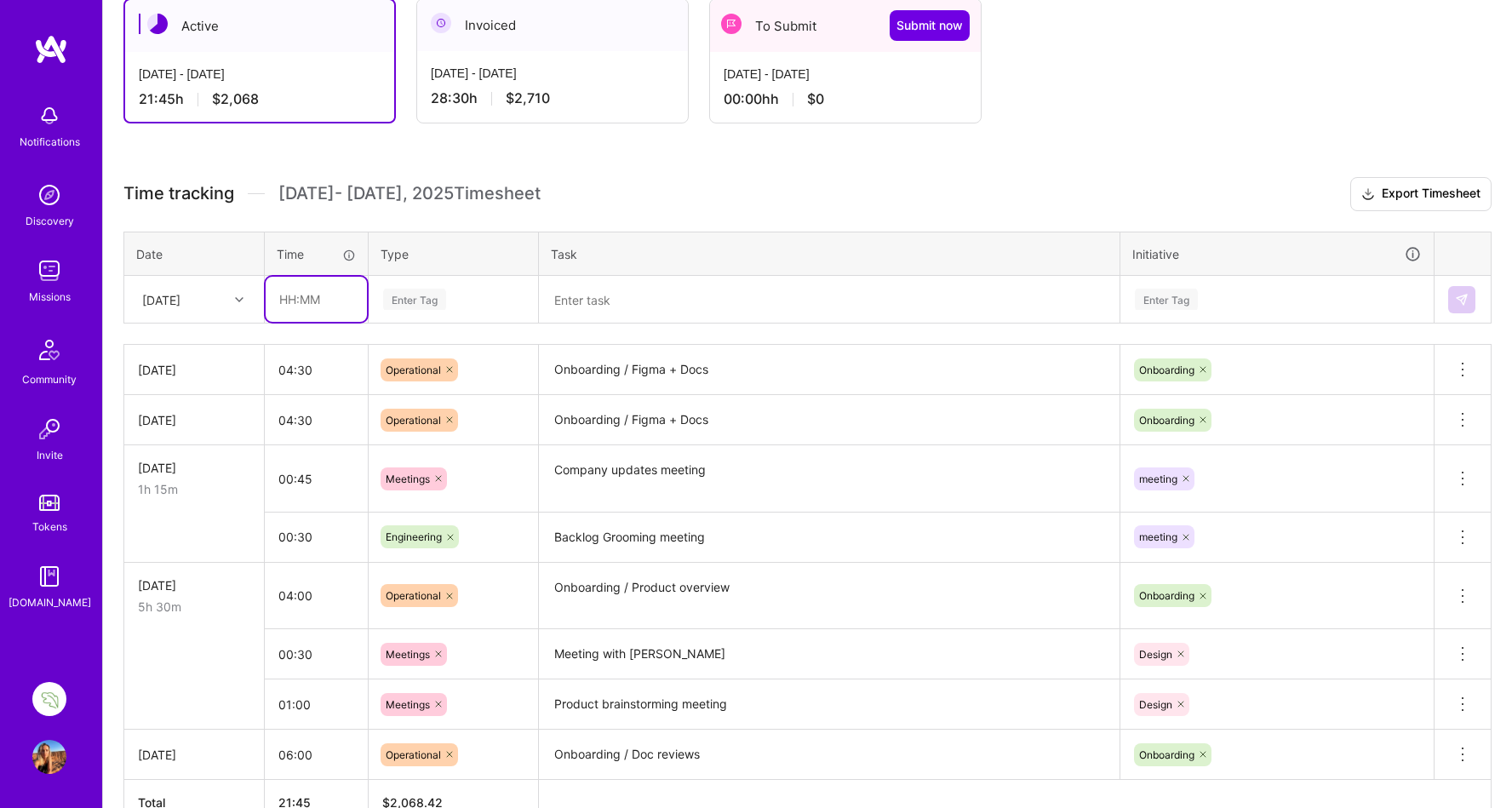
click at [290, 298] on input "text" at bounding box center [316, 299] width 102 height 45
type input "07:30"
click at [423, 298] on div "Enter Tag" at bounding box center [414, 300] width 63 height 27
type input "ope"
click at [423, 358] on span "Operational" at bounding box center [414, 355] width 72 height 23
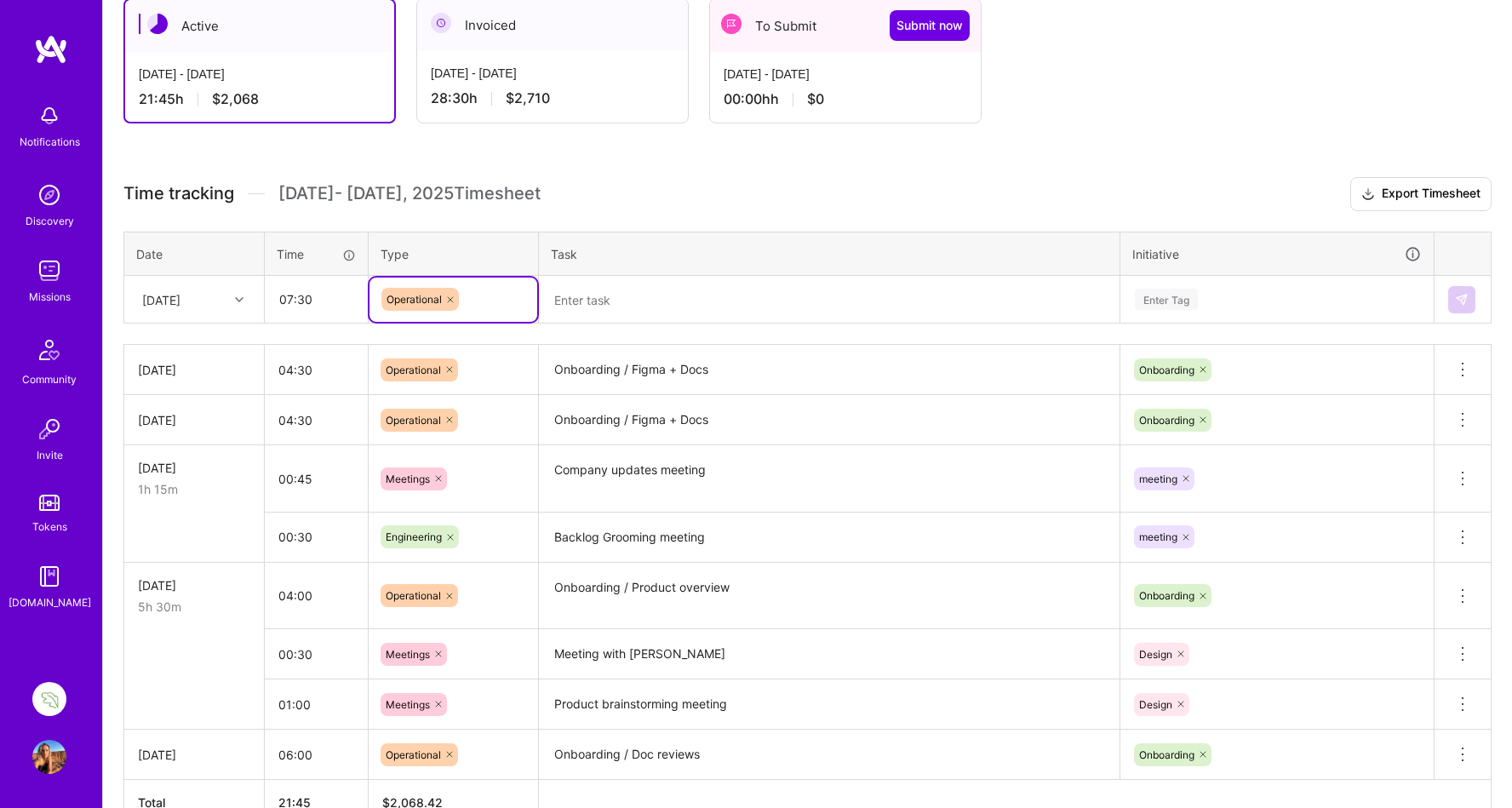
click at [580, 304] on textarea at bounding box center [829, 300] width 577 height 45
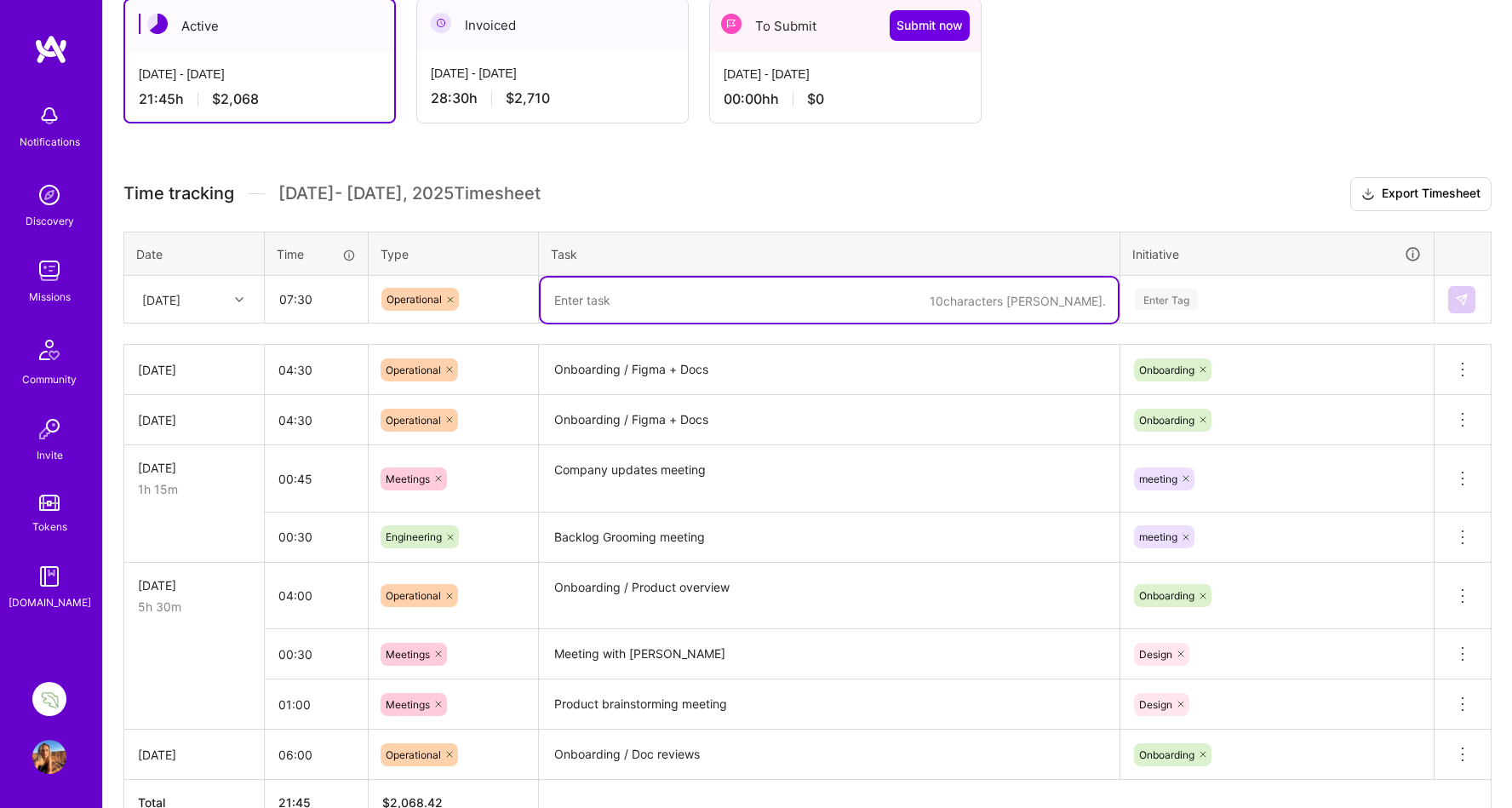
paste textarea "Onboarding / Figma + Docs"
type textarea "Onboarding / Figma + Docs"
click at [1166, 300] on div "Enter Tag" at bounding box center [1166, 300] width 63 height 27
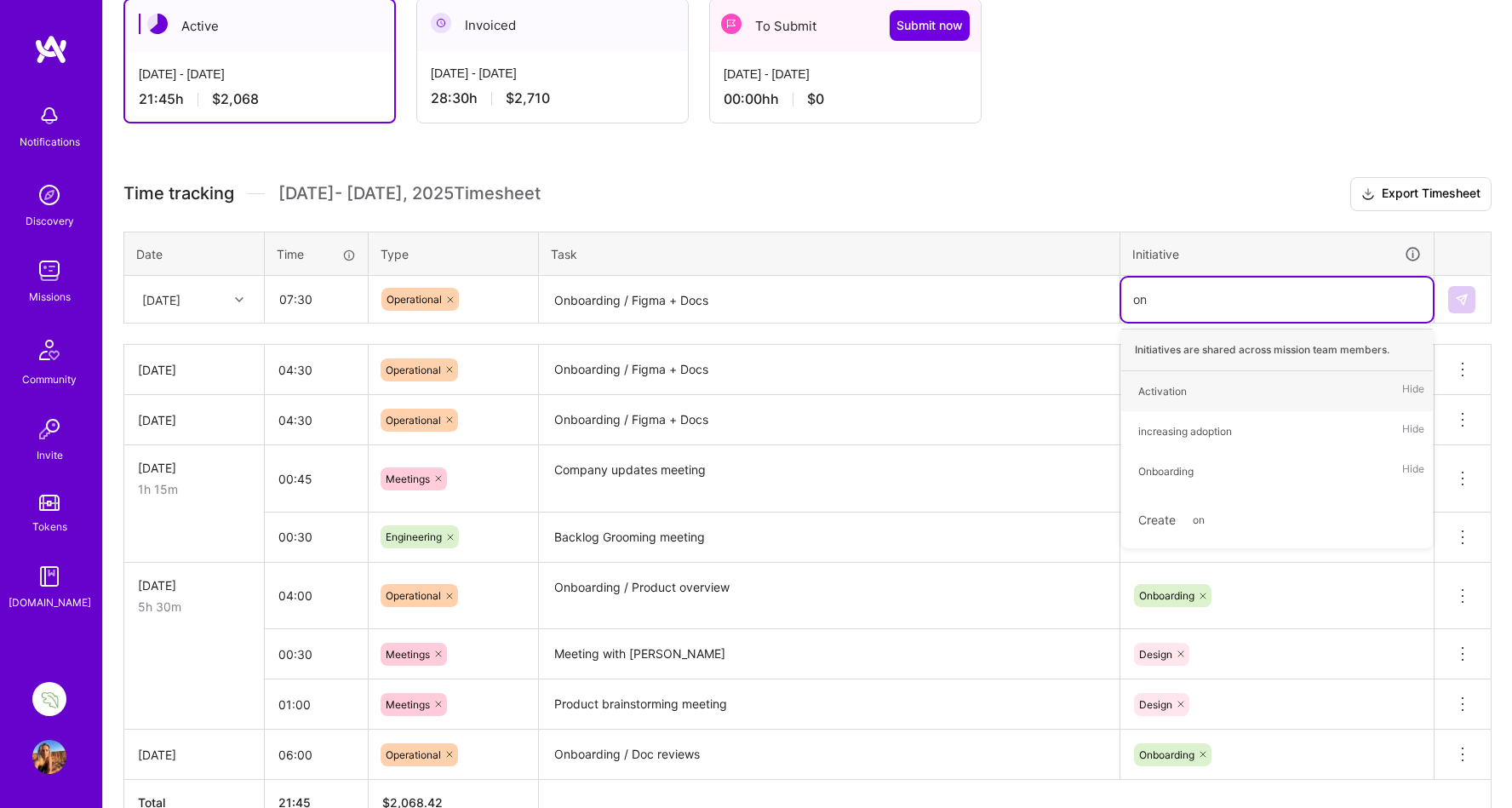
type input "onb"
click at [1174, 393] on div "Onboarding" at bounding box center [1166, 392] width 56 height 18
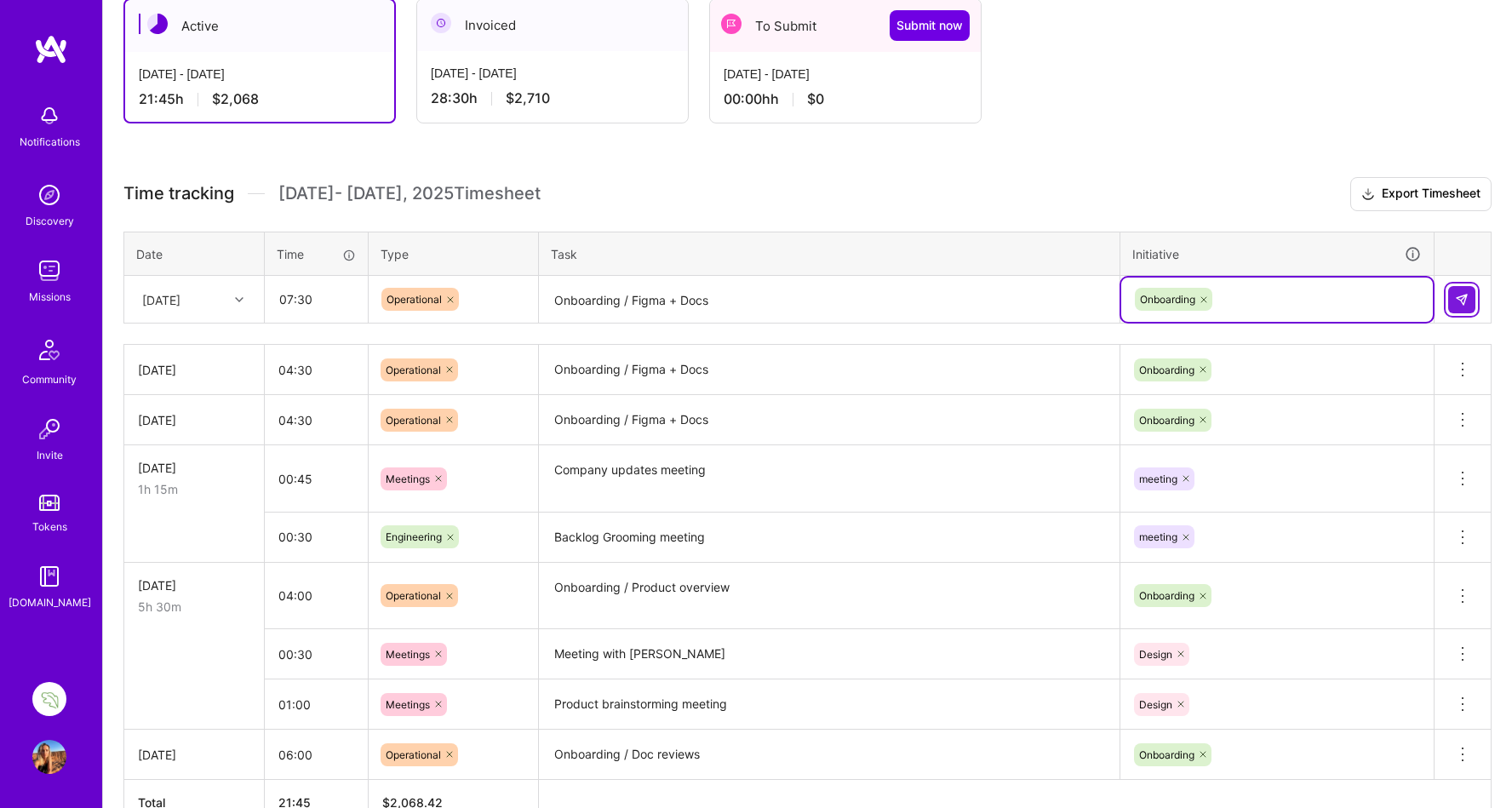
click at [1459, 293] on img at bounding box center [1461, 299] width 13 height 13
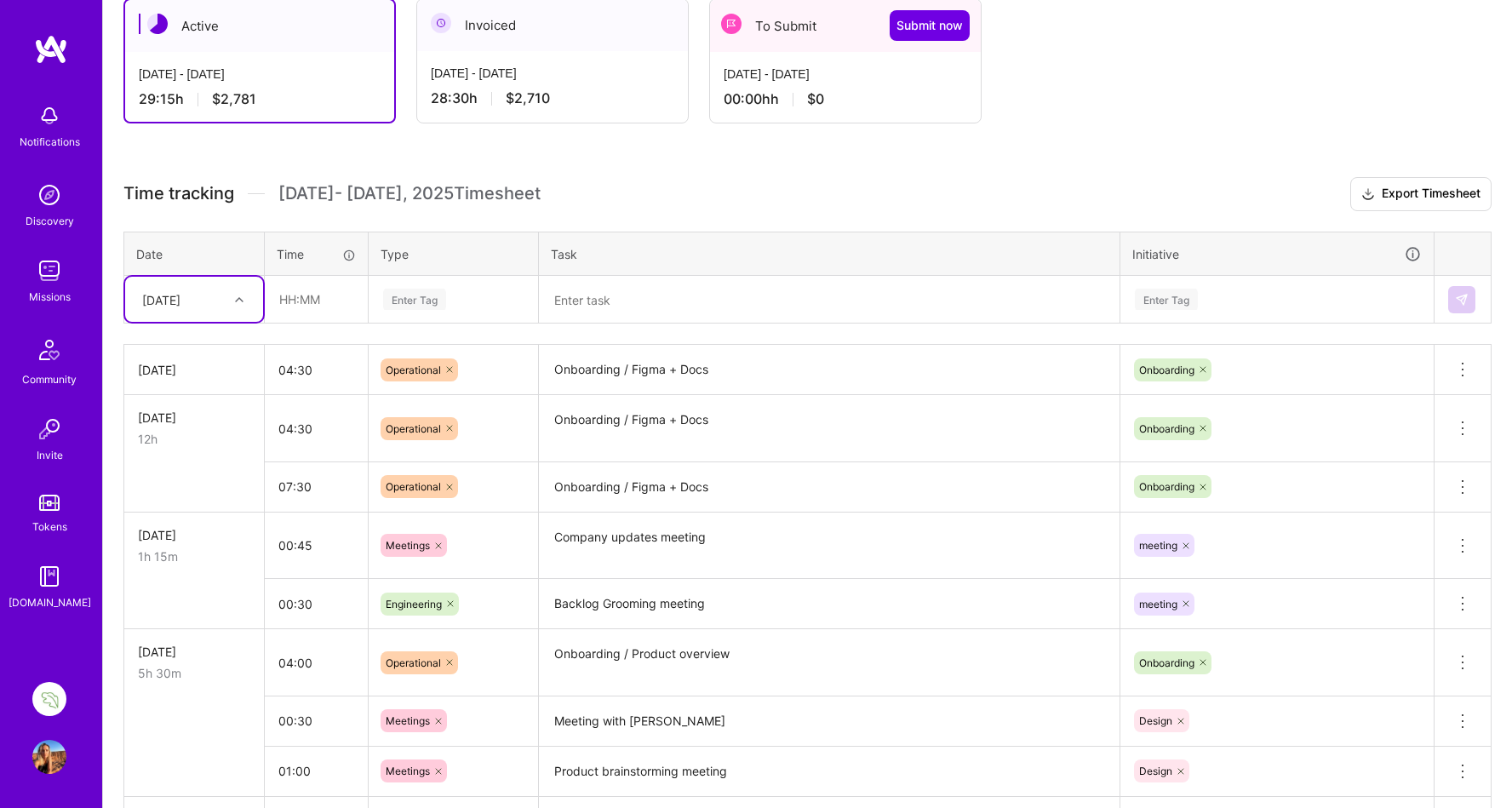
click at [237, 297] on icon at bounding box center [239, 300] width 9 height 9
click at [201, 541] on div "[DATE]" at bounding box center [194, 534] width 138 height 32
click at [291, 293] on input "text" at bounding box center [316, 299] width 102 height 45
type input "03:30"
click at [418, 298] on div "Enter Tag" at bounding box center [414, 300] width 63 height 27
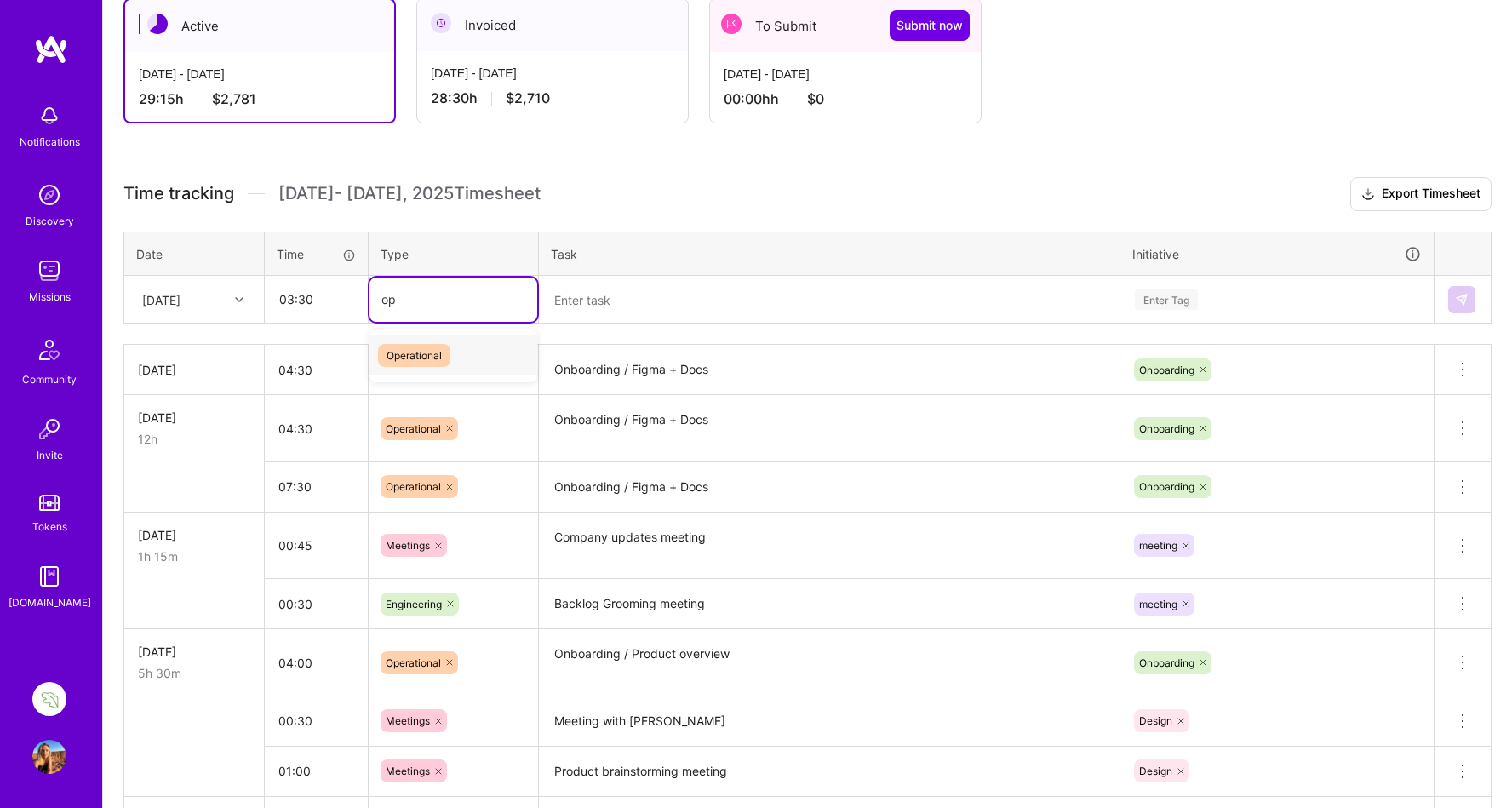
type input "ope"
click at [408, 360] on span "Operational" at bounding box center [414, 355] width 72 height 23
click at [578, 305] on textarea at bounding box center [829, 300] width 577 height 45
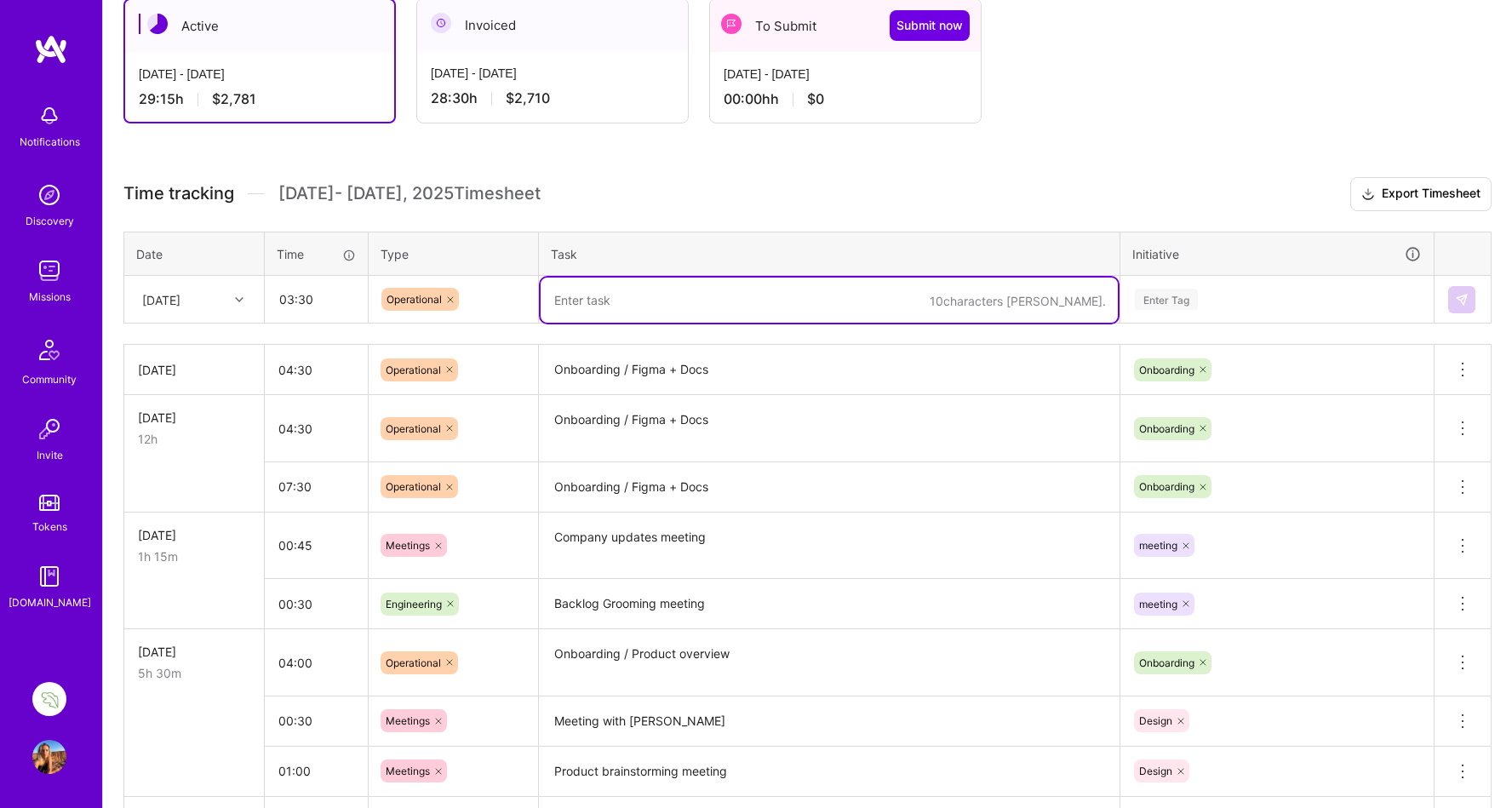
paste textarea "Onboarding / Figma + Docs"
drag, startPoint x: 712, startPoint y: 302, endPoint x: 638, endPoint y: 301, distance: 74.0
click at [635, 301] on textarea "Onboarding / Figma + Docs" at bounding box center [829, 300] width 577 height 45
type textarea "Onboarding / Product testing"
click at [1178, 294] on div "Enter Tag" at bounding box center [1166, 300] width 63 height 27
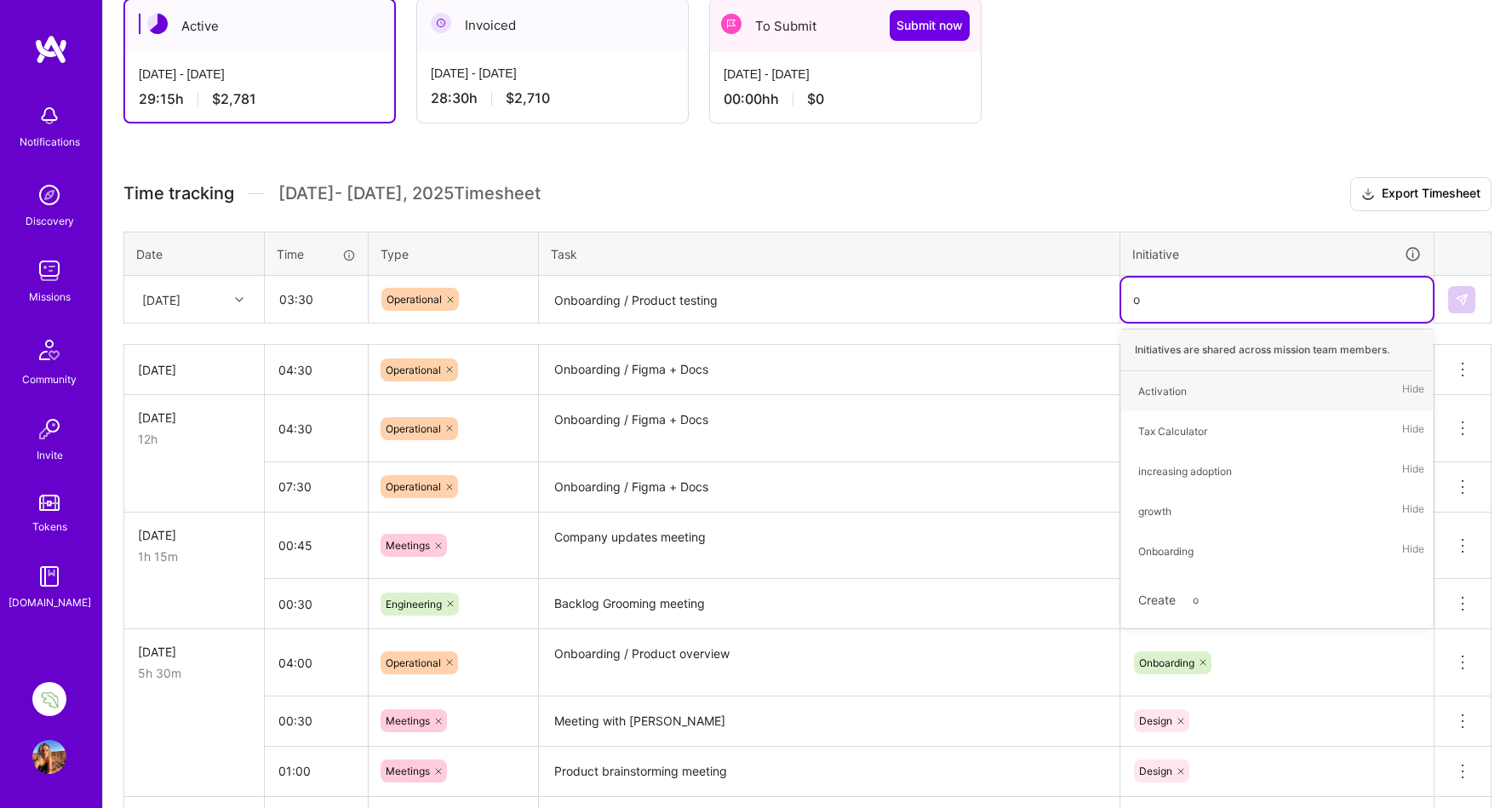
type input "on"
click at [1174, 462] on div "Onboarding" at bounding box center [1166, 471] width 56 height 18
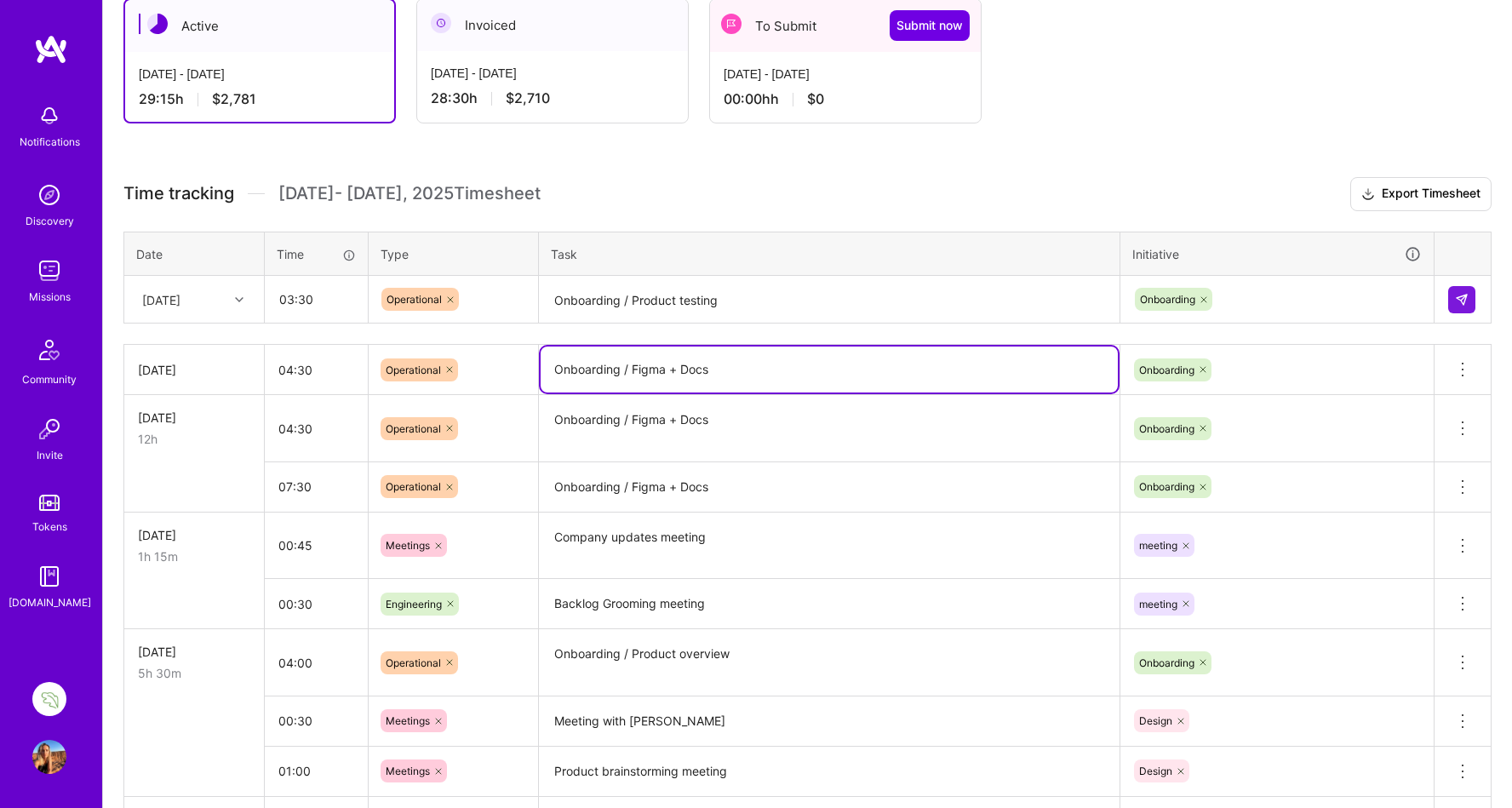
drag, startPoint x: 685, startPoint y: 366, endPoint x: 639, endPoint y: 367, distance: 46.0
click at [639, 367] on textarea "Onboarding / Figma + Docs" at bounding box center [829, 370] width 577 height 46
click at [673, 371] on textarea "Onboarding / Docs" at bounding box center [829, 370] width 577 height 46
type textarea "Onboarding / Docs review"
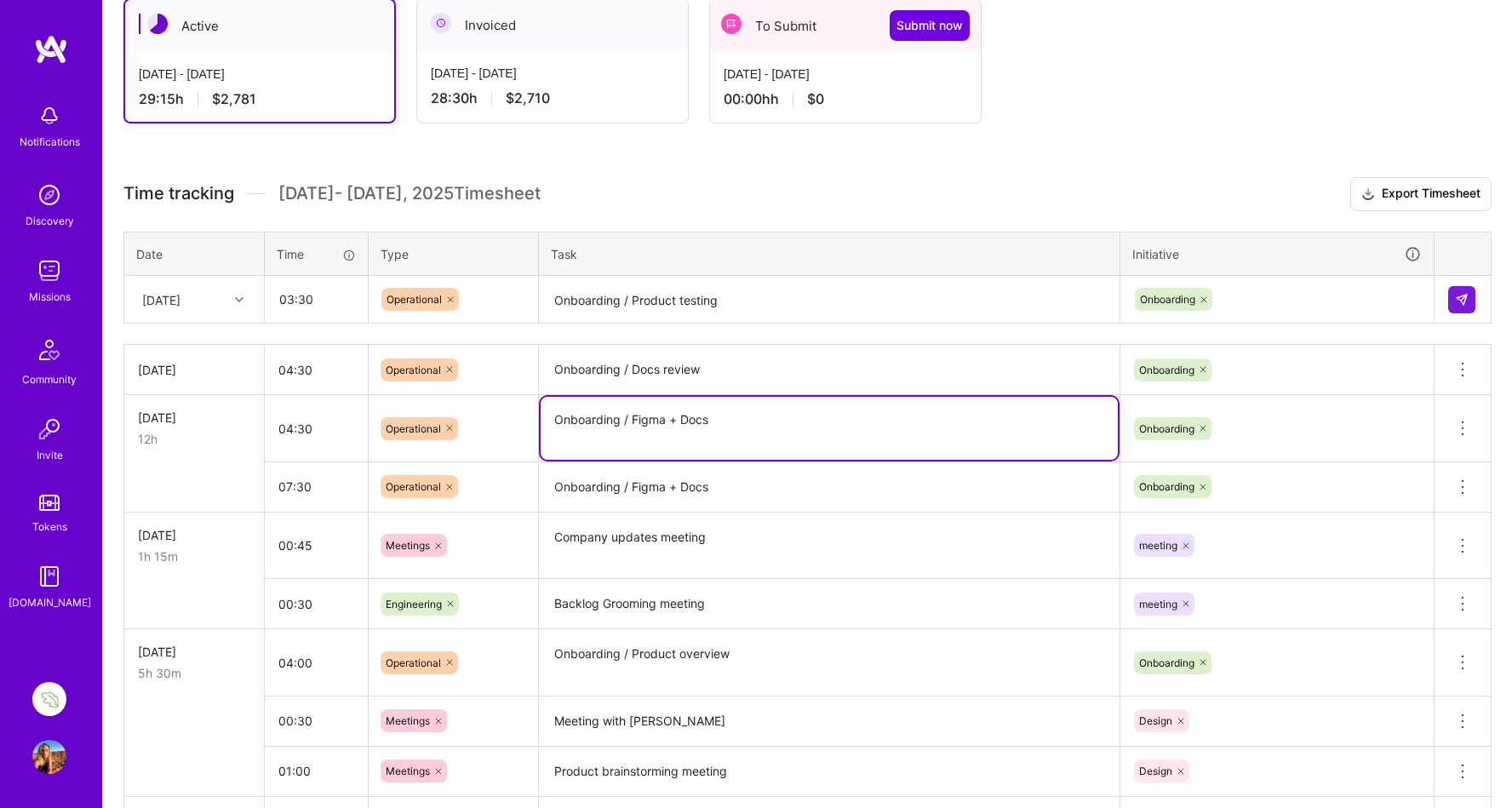
drag, startPoint x: 684, startPoint y: 418, endPoint x: 636, endPoint y: 419, distance: 48.0
click at [636, 419] on textarea "Onboarding / Figma + Docs" at bounding box center [829, 428] width 577 height 63
click at [723, 422] on textarea "Onboarding / Docs" at bounding box center [829, 428] width 577 height 63
type textarea "Onboarding / Docs review"
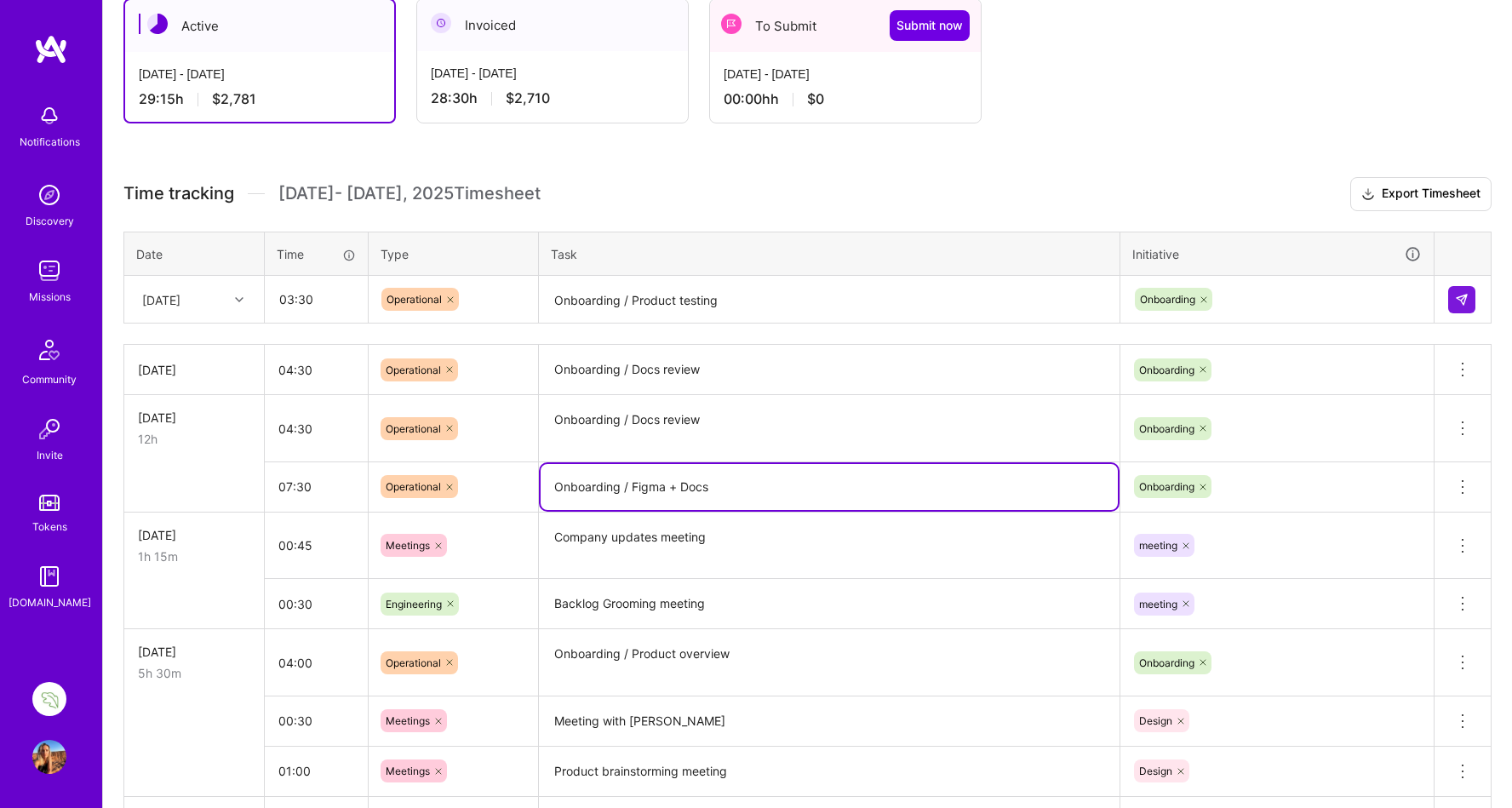
drag, startPoint x: 721, startPoint y: 491, endPoint x: 638, endPoint y: 492, distance: 83.0
click at [636, 492] on textarea "Onboarding / Figma + Docs" at bounding box center [829, 487] width 577 height 46
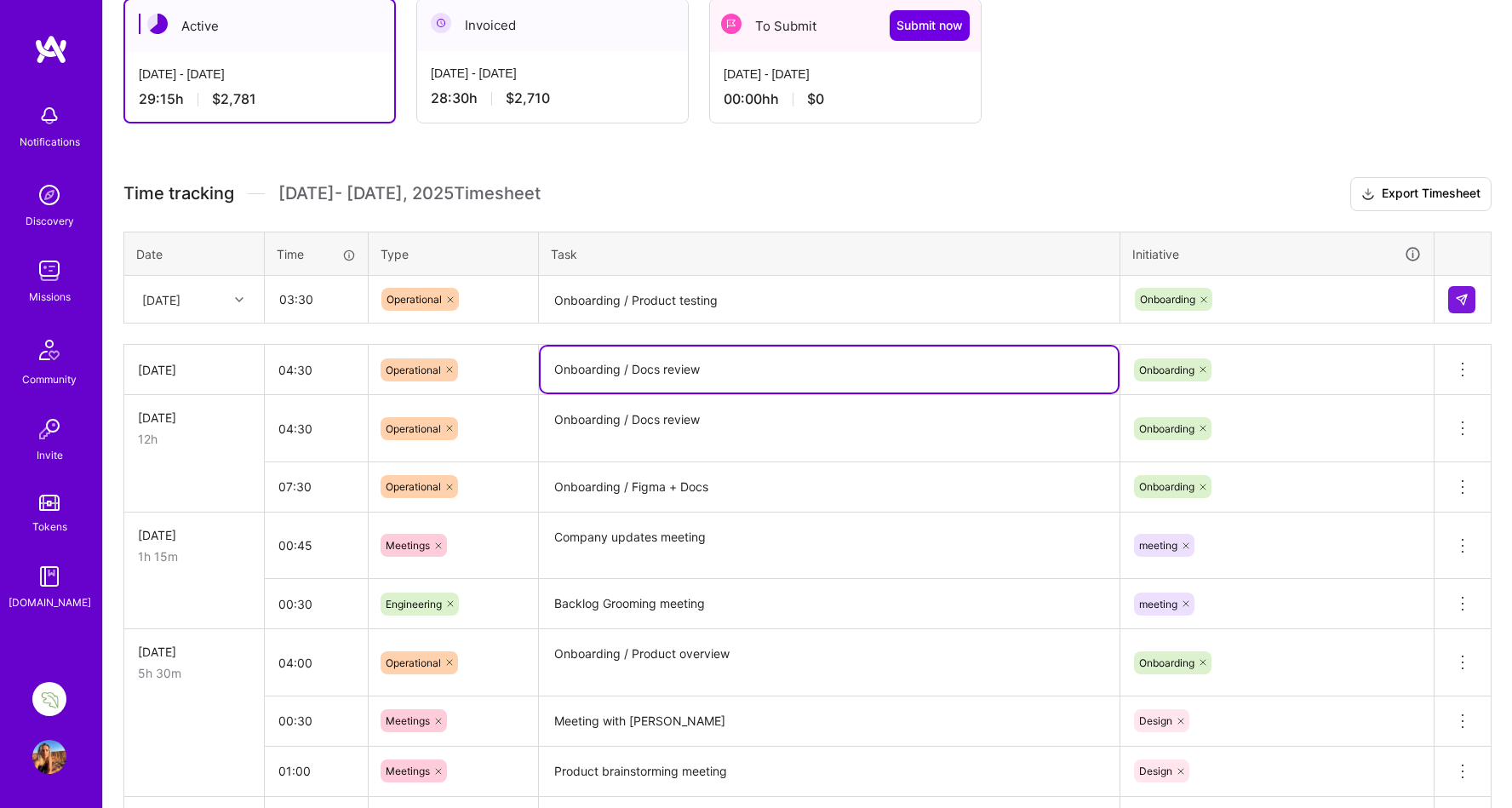
drag, startPoint x: 707, startPoint y: 370, endPoint x: 636, endPoint y: 371, distance: 71.0
click at [636, 371] on textarea "Onboarding / Docs review" at bounding box center [829, 370] width 577 height 46
paste textarea "Figma + Docs"
type textarea "Onboarding / Figma + Docs"
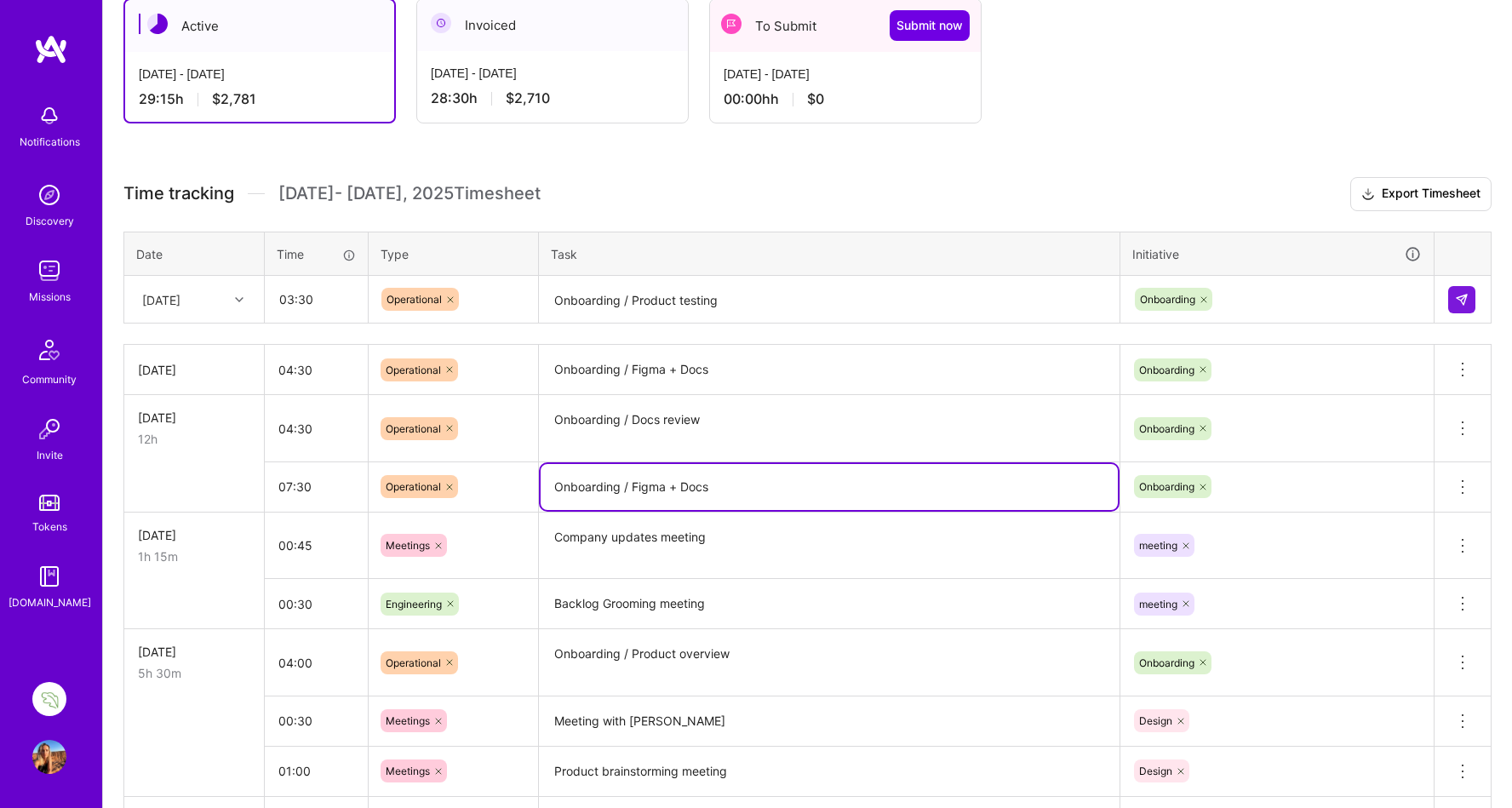
drag, startPoint x: 723, startPoint y: 486, endPoint x: 636, endPoint y: 487, distance: 87.0
click at [636, 487] on textarea "Onboarding / Figma + Docs" at bounding box center [829, 487] width 577 height 46
drag, startPoint x: 684, startPoint y: 484, endPoint x: 636, endPoint y: 484, distance: 48.0
click at [636, 484] on textarea "Onboarding / Figma + Docs review" at bounding box center [829, 487] width 577 height 46
type textarea "Onboarding / Docs review"
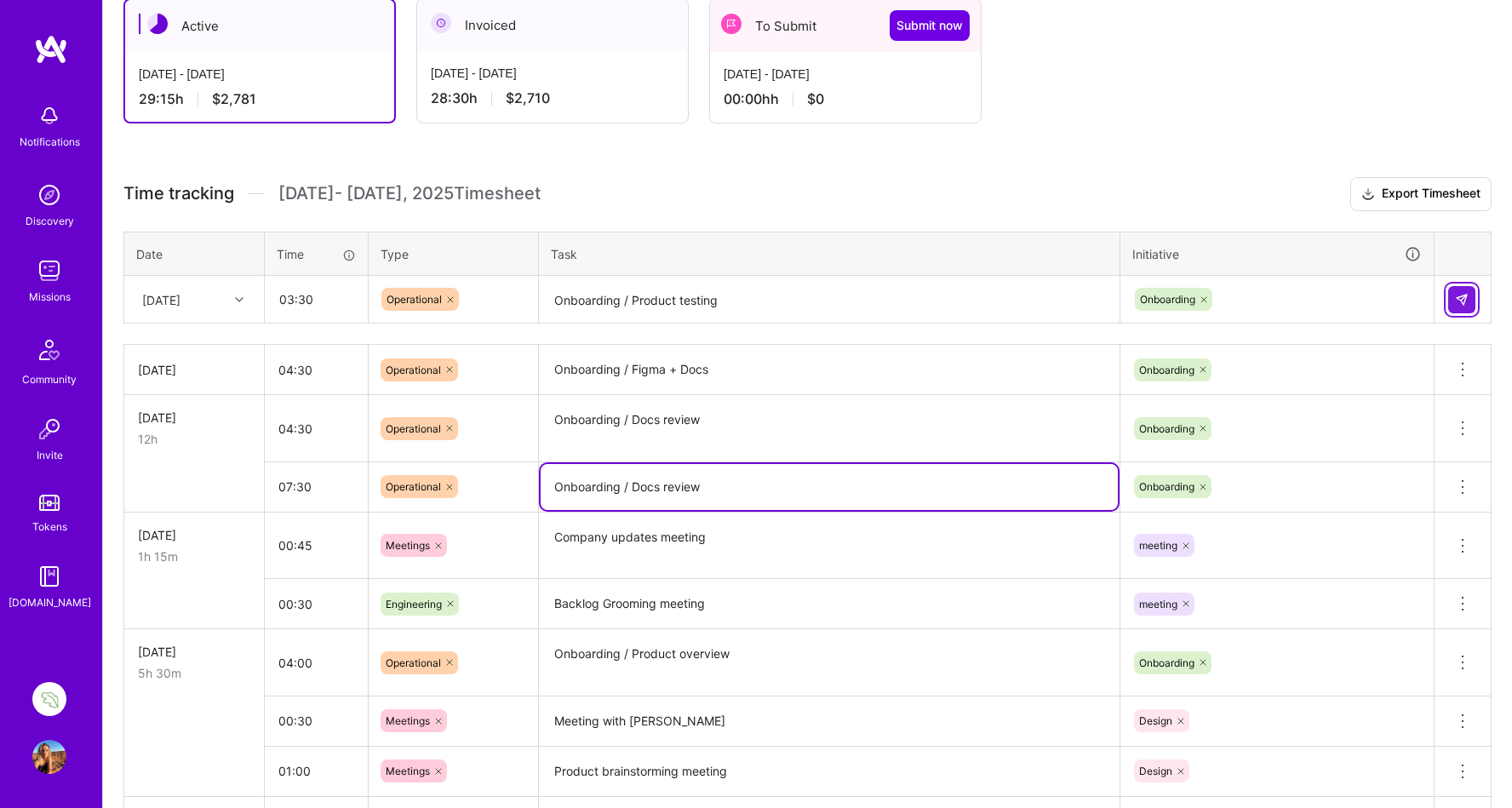
click at [1457, 296] on img at bounding box center [1461, 299] width 13 height 13
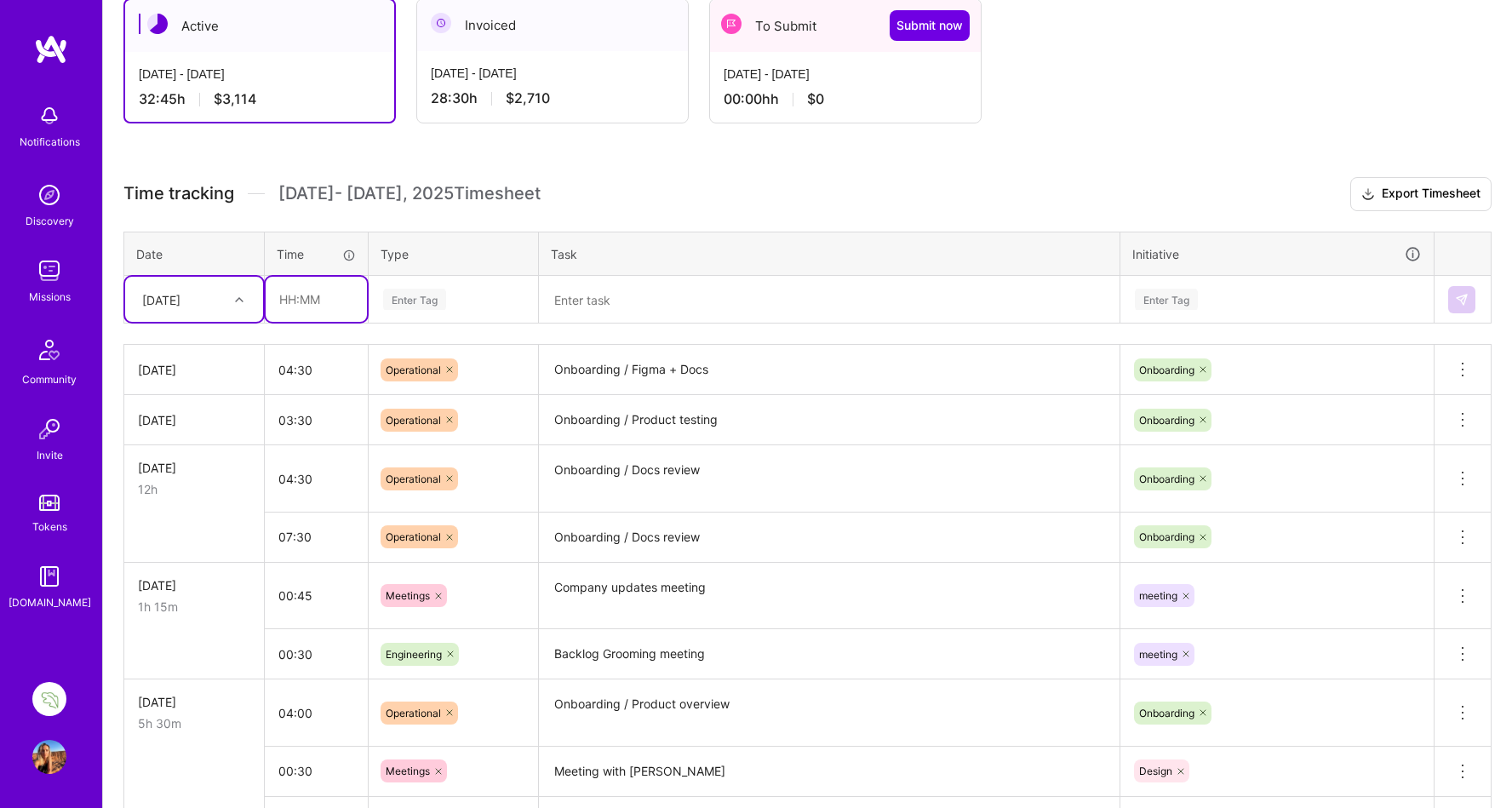
click at [288, 298] on input "text" at bounding box center [316, 299] width 102 height 45
type input "04:00"
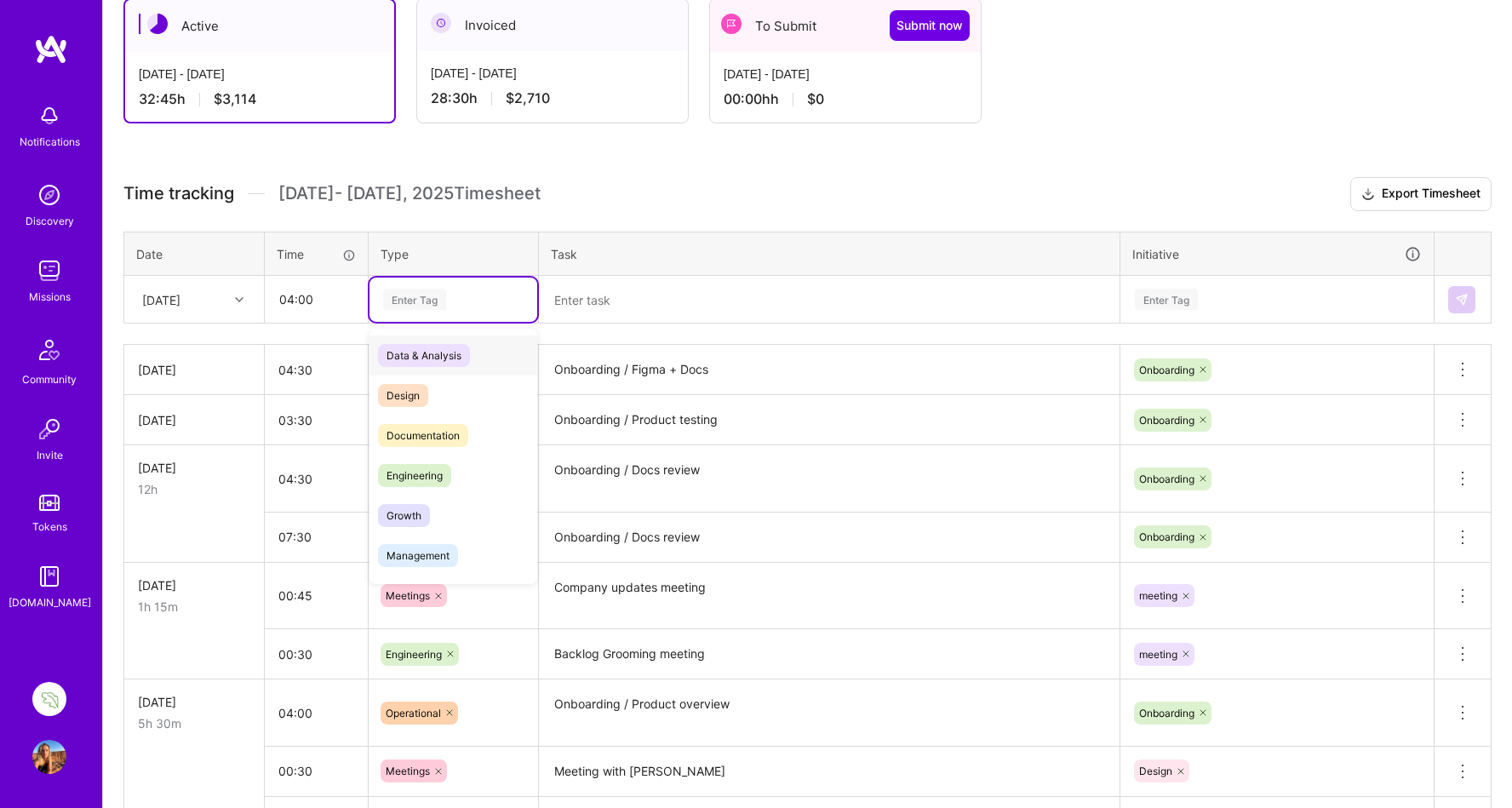
click at [414, 299] on div "Enter Tag" at bounding box center [414, 300] width 63 height 27
type input "ope"
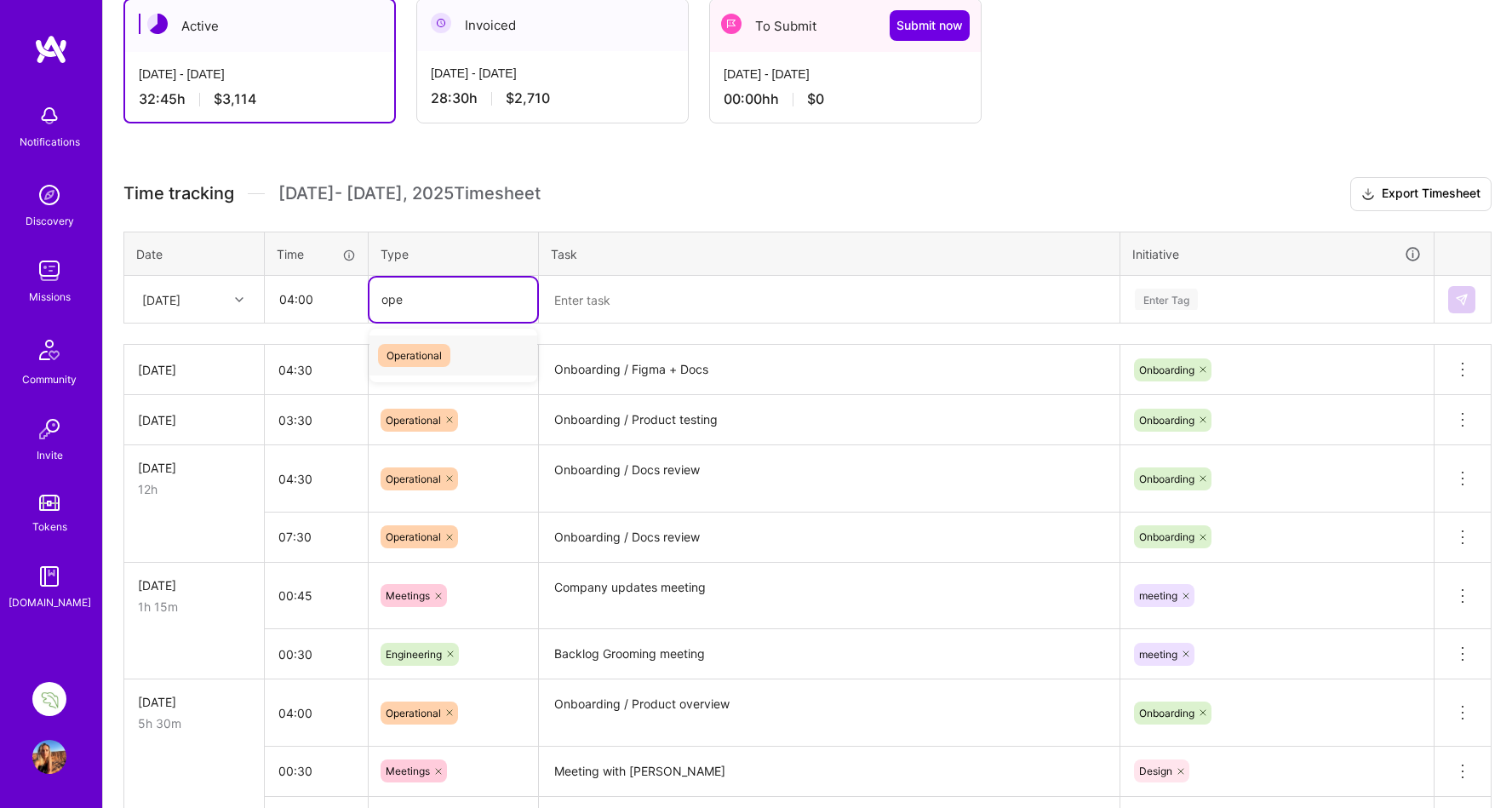
click at [410, 356] on span "Operational" at bounding box center [414, 355] width 72 height 23
click at [451, 299] on icon at bounding box center [451, 300] width 5 height 5
click at [451, 299] on div "Enter Tag" at bounding box center [453, 300] width 144 height 21
type input "ope"
click at [420, 354] on span "Operational" at bounding box center [414, 355] width 72 height 23
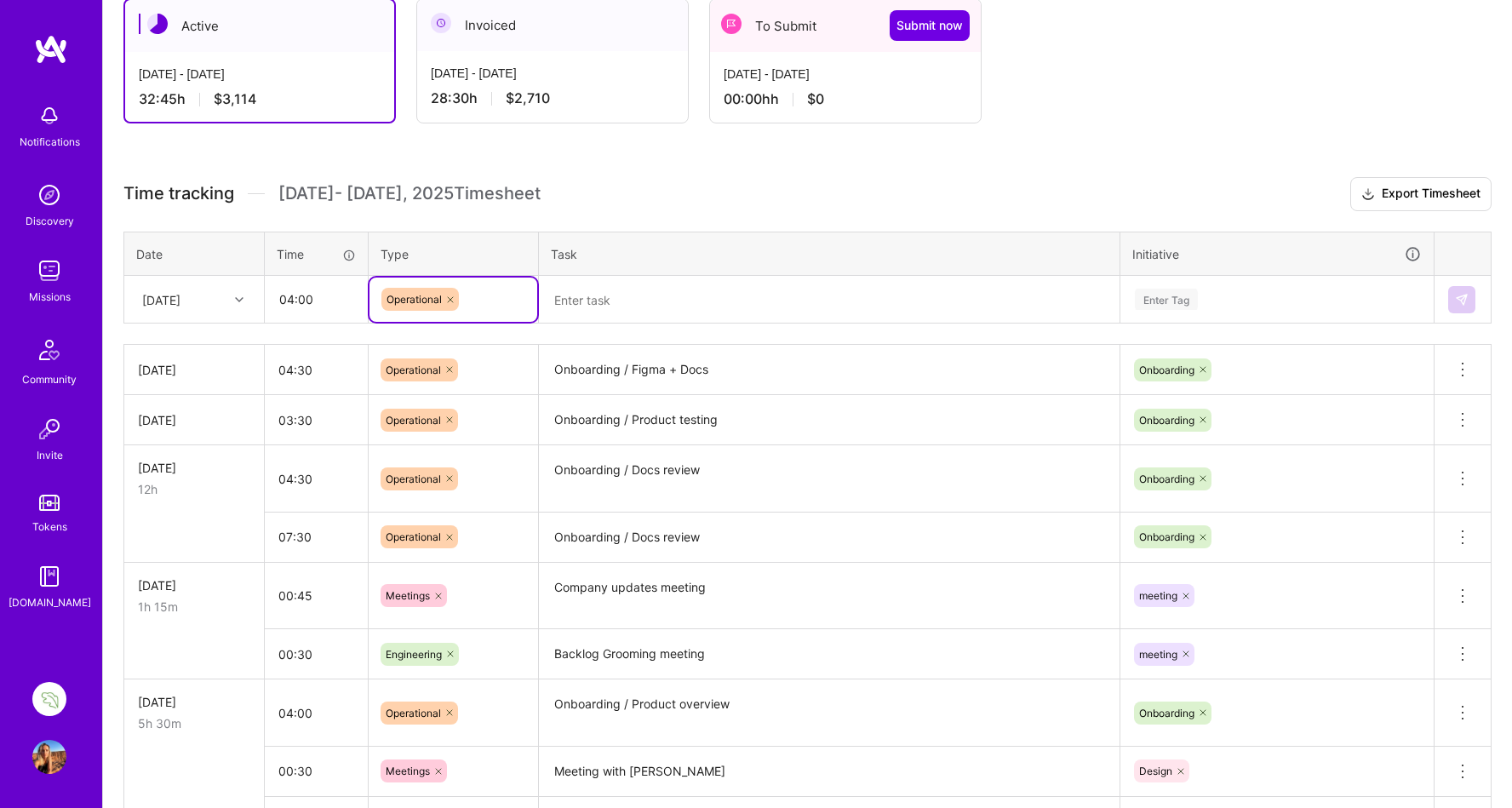
click at [585, 302] on textarea at bounding box center [829, 300] width 577 height 45
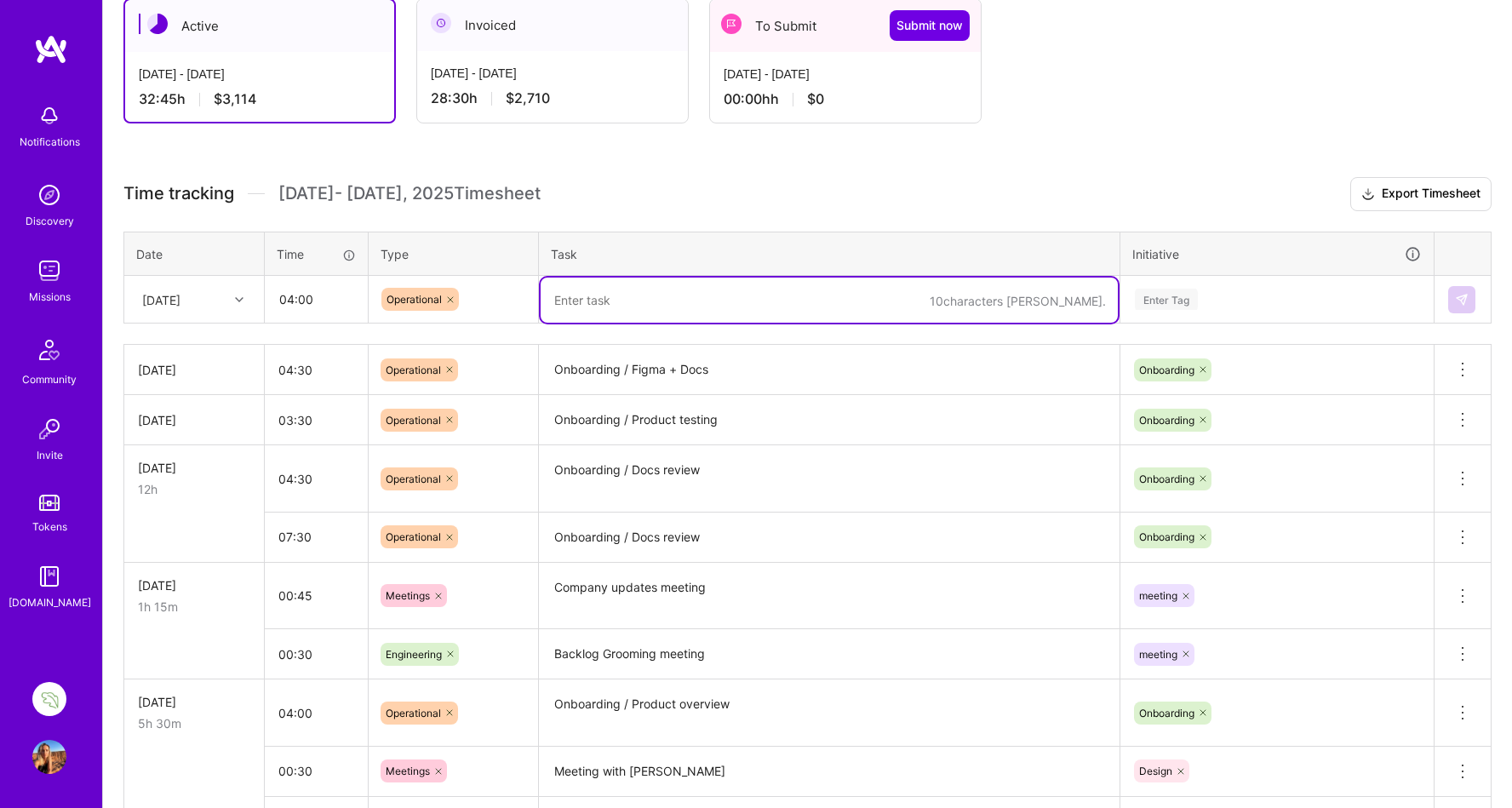
paste textarea "Figma + Docs"
click at [555, 297] on textarea "Figma + Docs" at bounding box center [829, 300] width 577 height 45
type textarea "Onboarding / Figma + Docs"
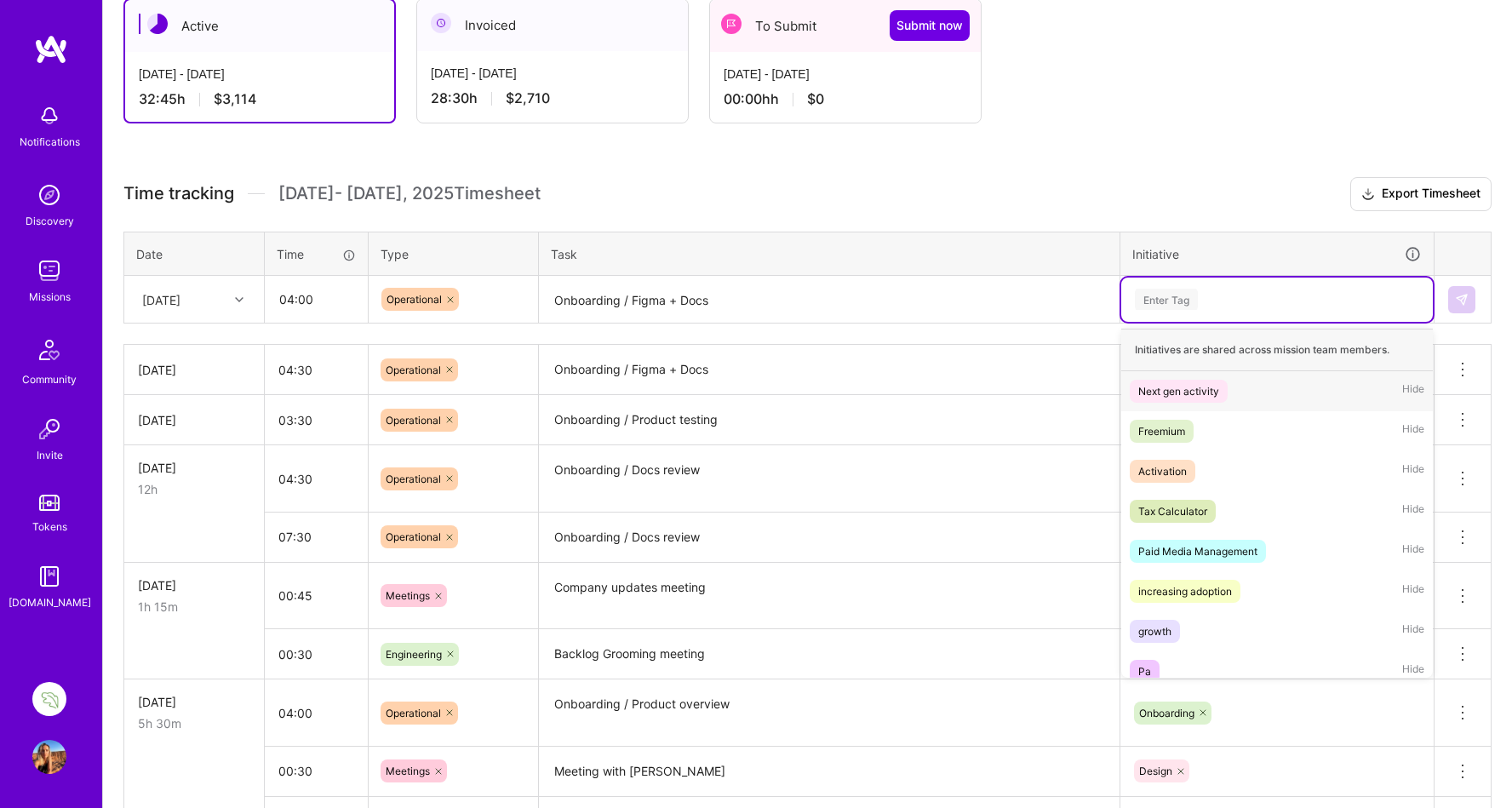
click at [1169, 297] on div "Enter Tag" at bounding box center [1166, 300] width 63 height 27
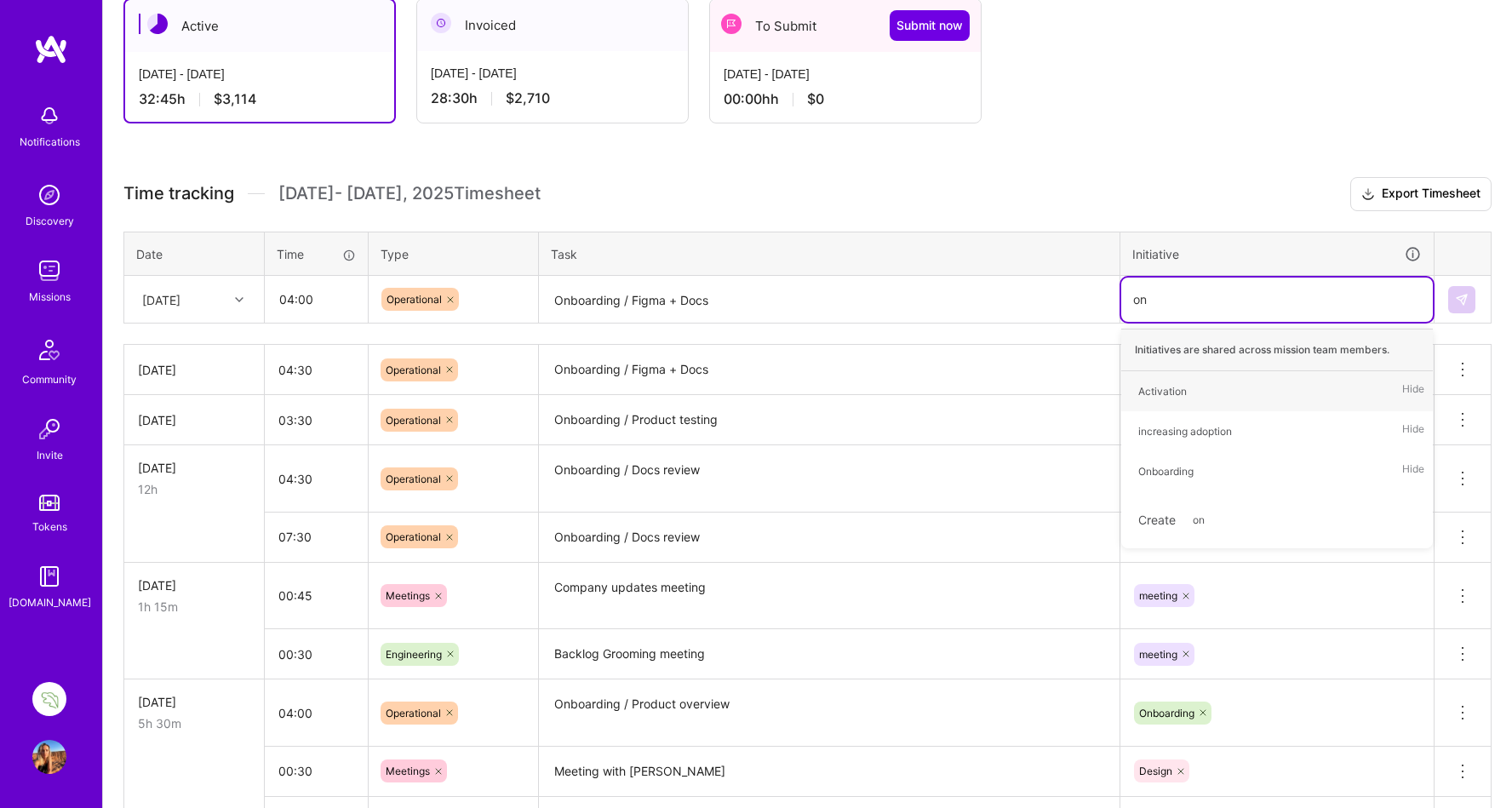
type input "onb"
click at [1189, 385] on div "Onboarding" at bounding box center [1166, 392] width 56 height 18
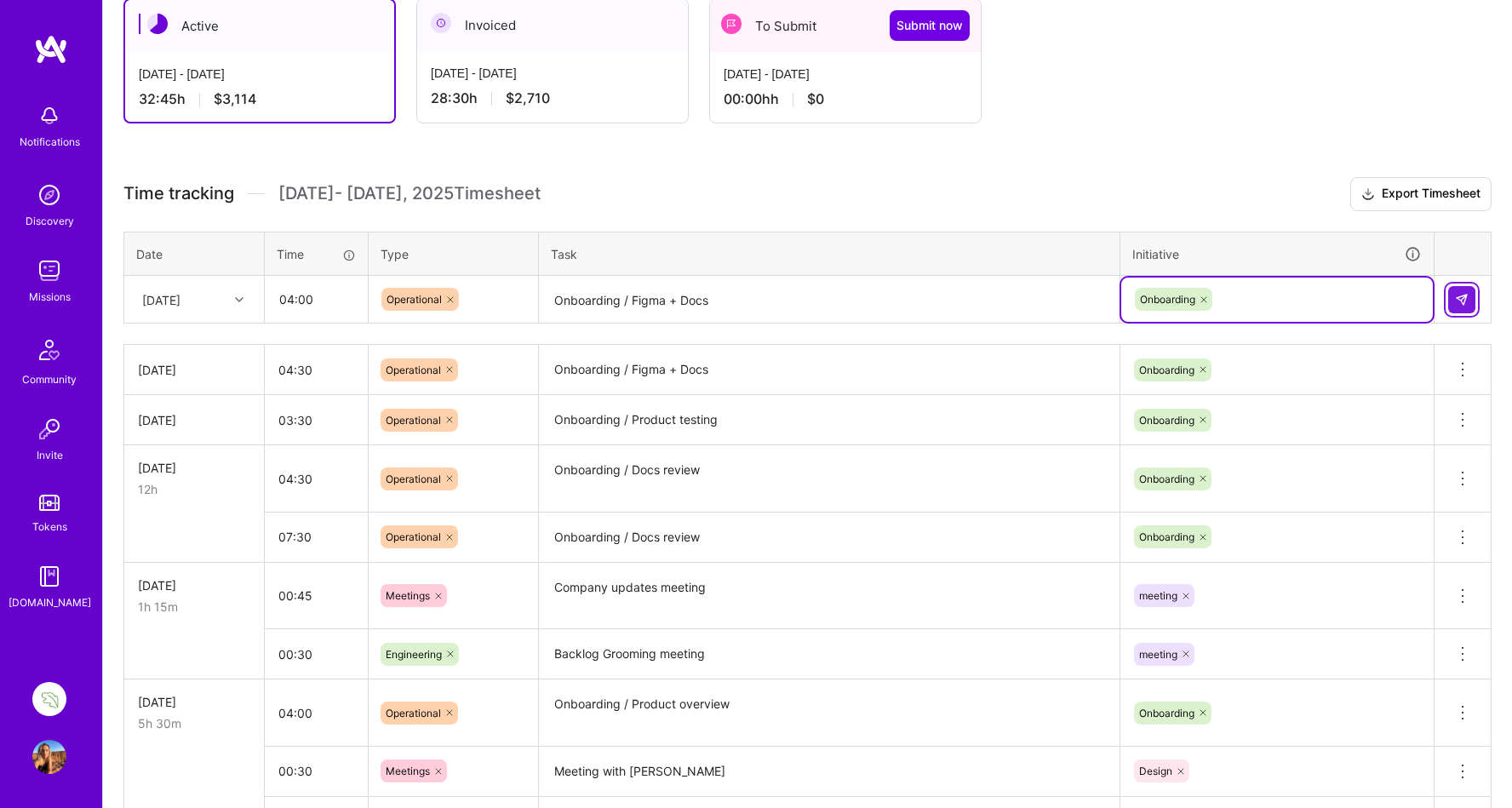
click at [1463, 301] on img at bounding box center [1461, 299] width 13 height 13
